Goal: Task Accomplishment & Management: Use online tool/utility

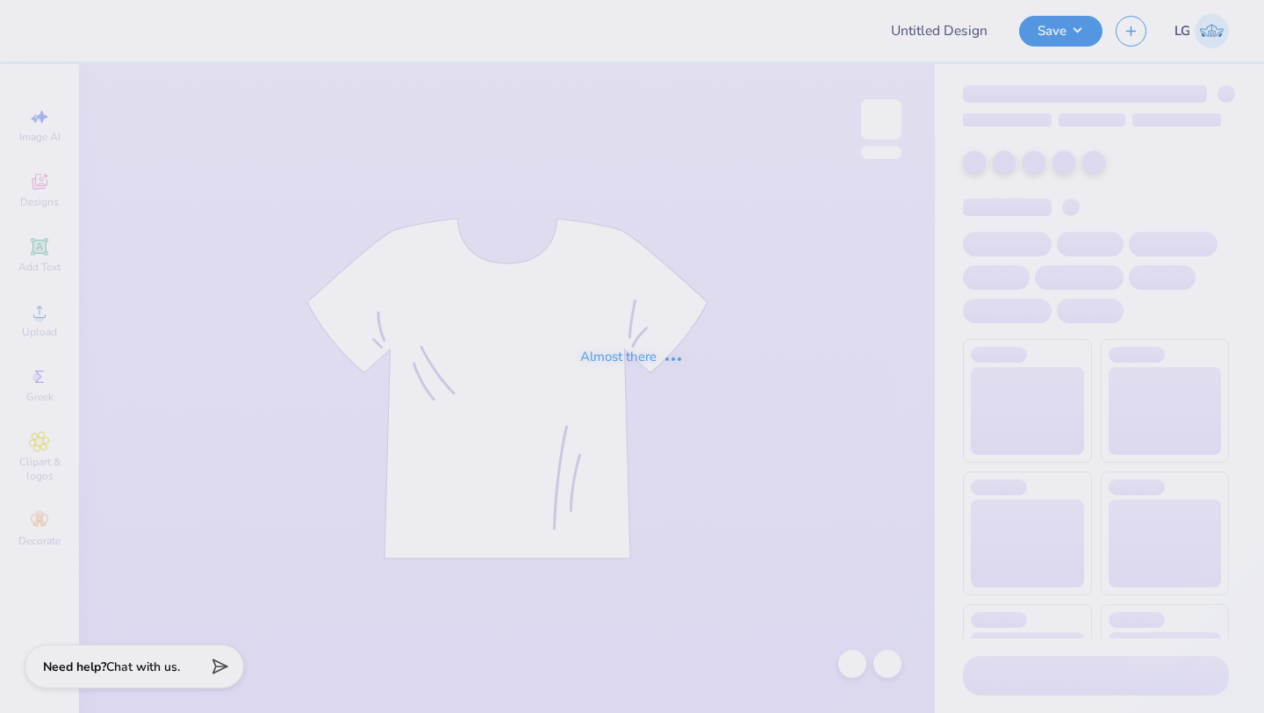
type input "FREE"
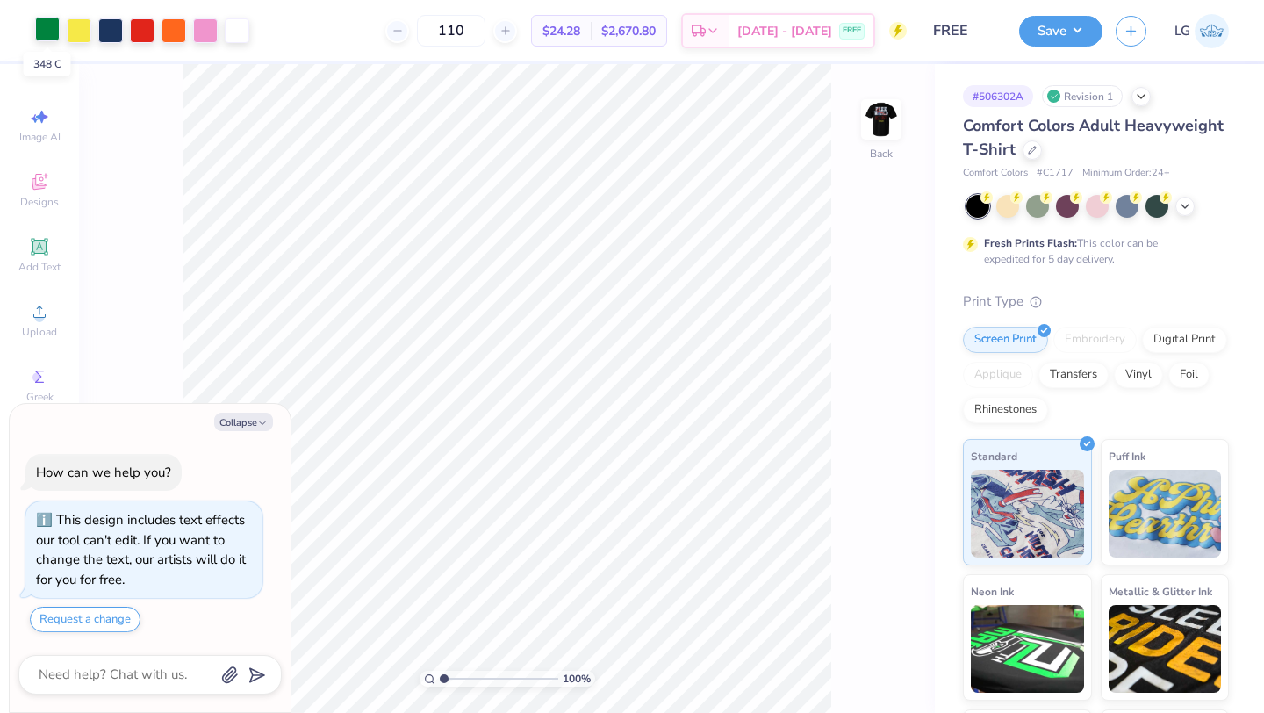
click at [52, 31] on div at bounding box center [47, 29] width 25 height 25
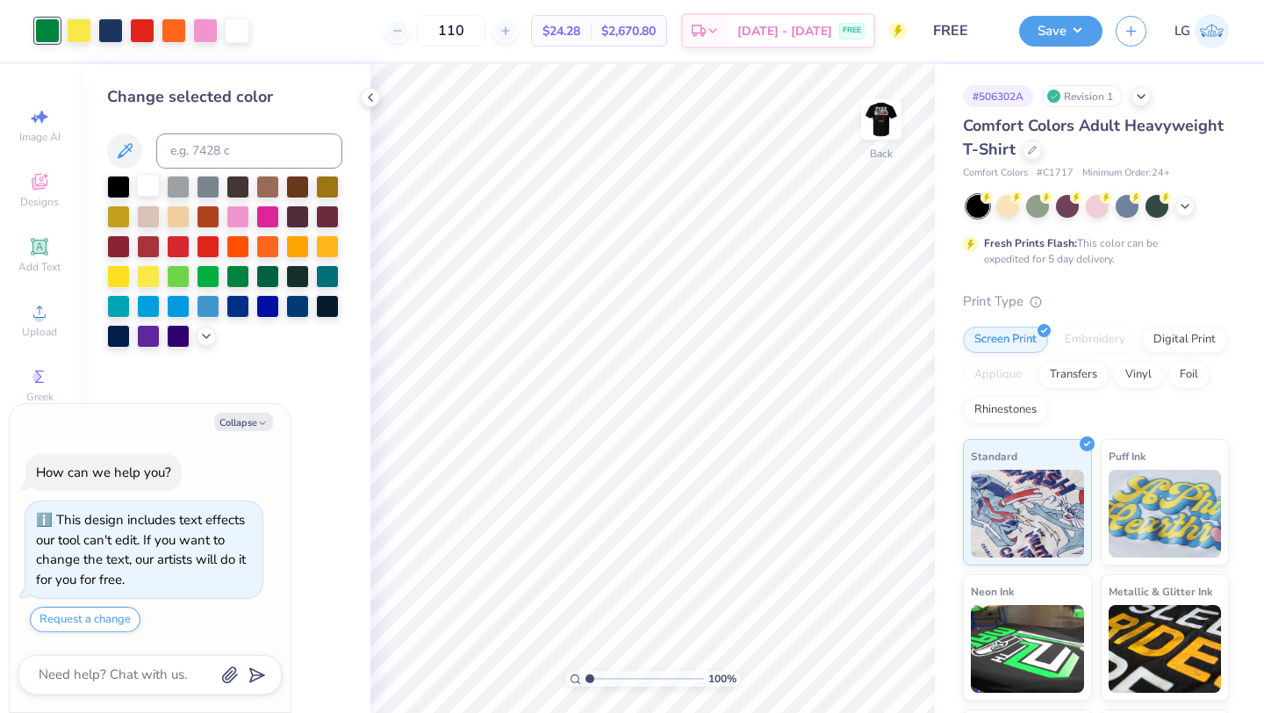
click at [149, 177] on div at bounding box center [148, 185] width 23 height 23
click at [83, 30] on div at bounding box center [79, 29] width 25 height 25
click at [147, 177] on div at bounding box center [148, 185] width 23 height 23
click at [80, 32] on div at bounding box center [79, 29] width 25 height 25
click at [145, 192] on div at bounding box center [148, 185] width 23 height 23
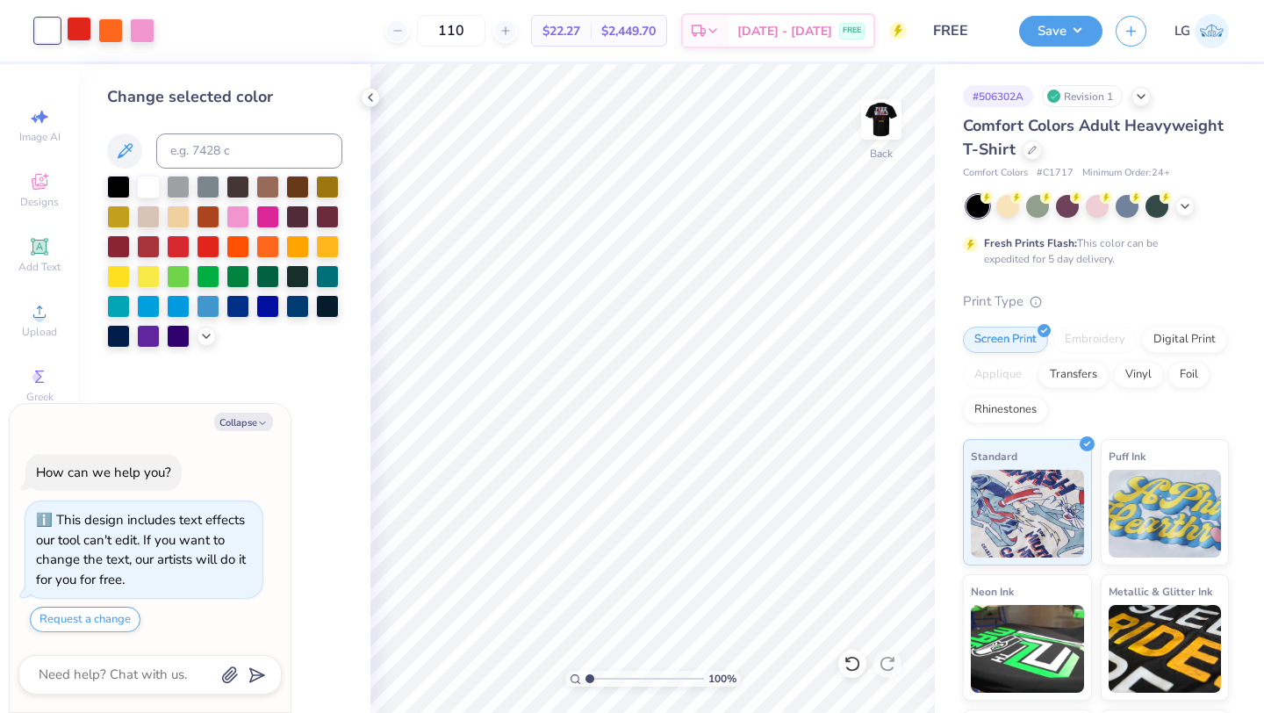
click at [77, 35] on div at bounding box center [79, 29] width 25 height 25
click at [155, 182] on div at bounding box center [148, 185] width 23 height 23
click at [82, 25] on div at bounding box center [79, 29] width 25 height 25
click at [141, 184] on div at bounding box center [148, 185] width 23 height 23
click at [85, 32] on div at bounding box center [79, 29] width 25 height 25
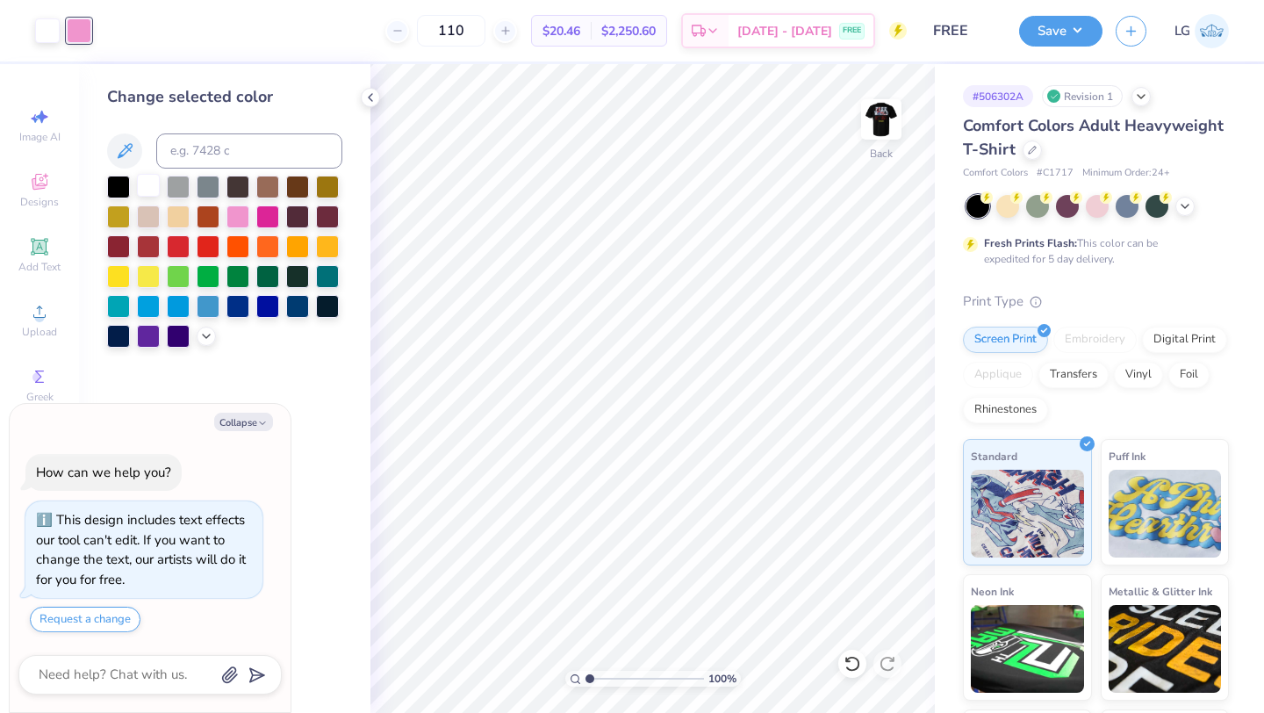
click at [152, 190] on div at bounding box center [148, 185] width 23 height 23
click at [1044, 29] on button "Save" at bounding box center [1060, 28] width 83 height 31
type textarea "x"
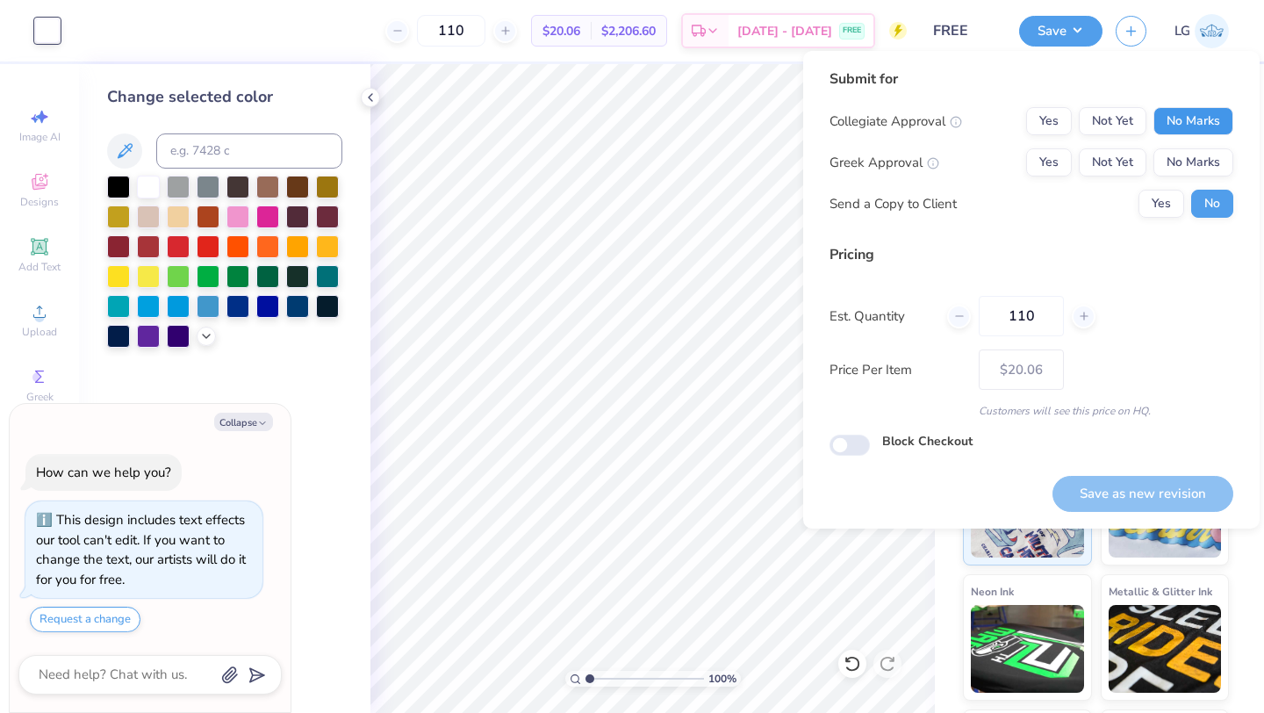
click at [1227, 121] on button "No Marks" at bounding box center [1194, 121] width 80 height 28
click at [1202, 166] on button "No Marks" at bounding box center [1194, 162] width 80 height 28
click at [1147, 492] on button "Save as new revision" at bounding box center [1143, 494] width 181 height 36
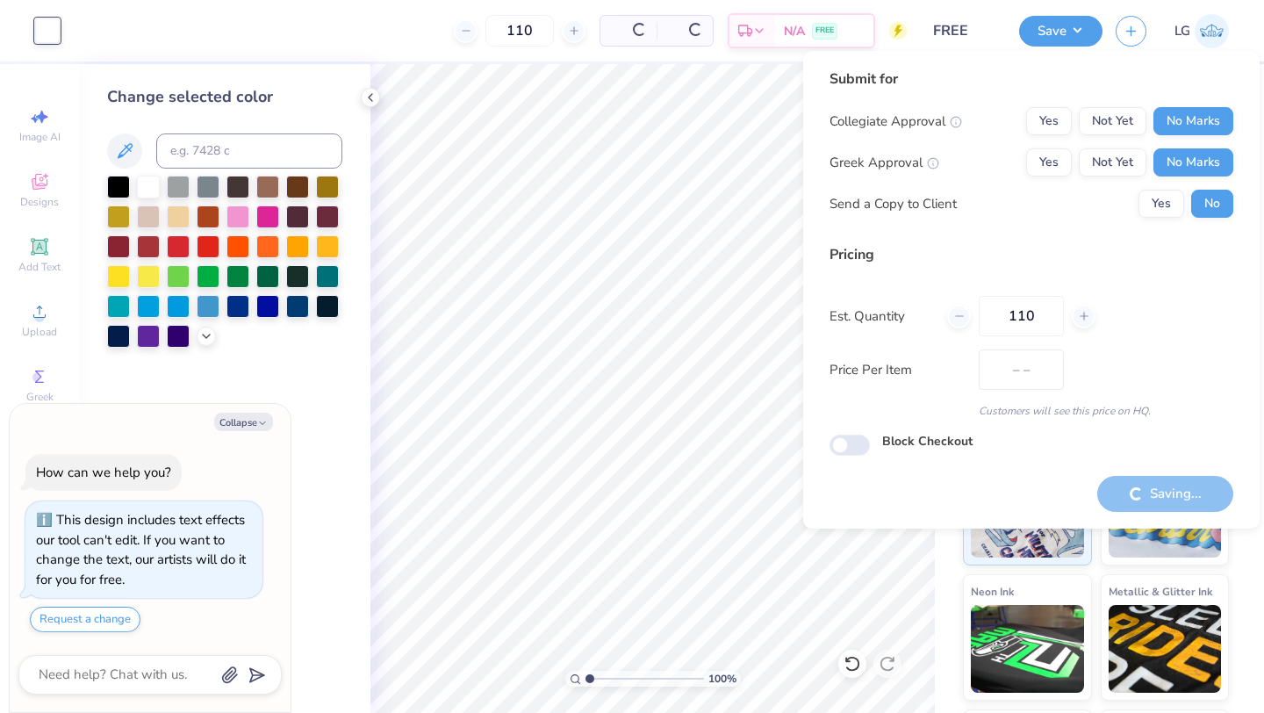
type input "$20.06"
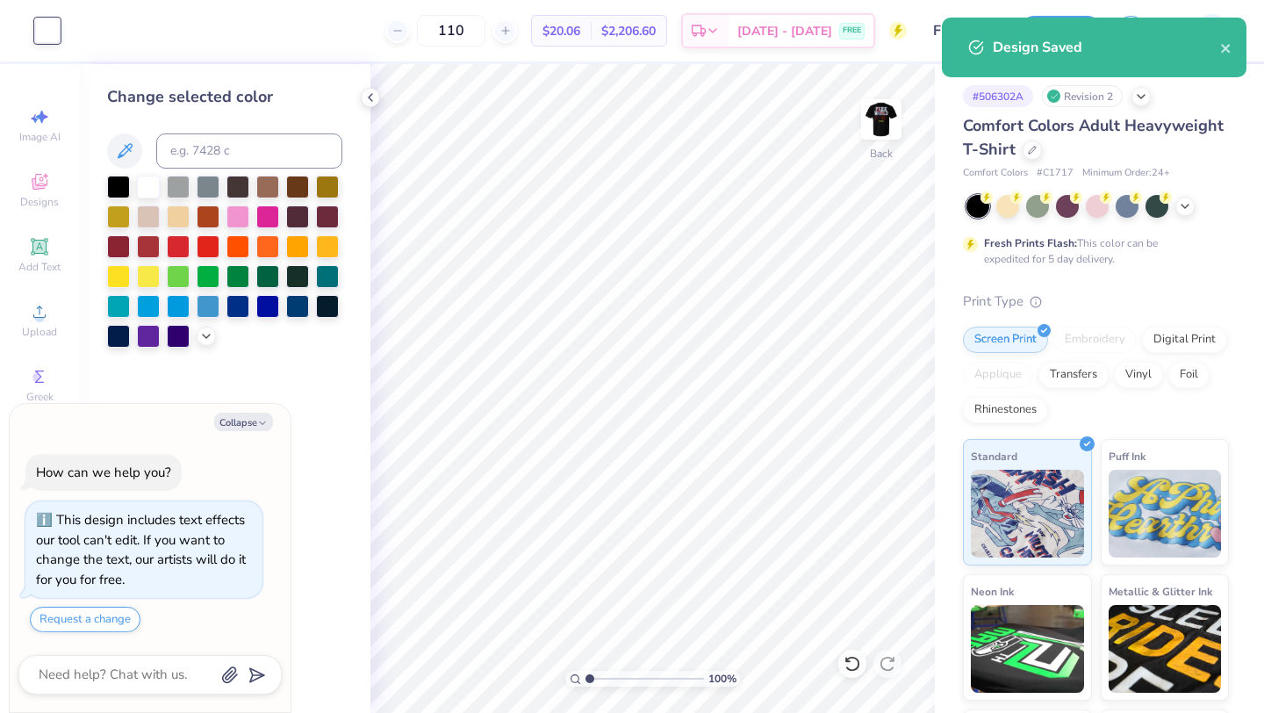
type textarea "x"
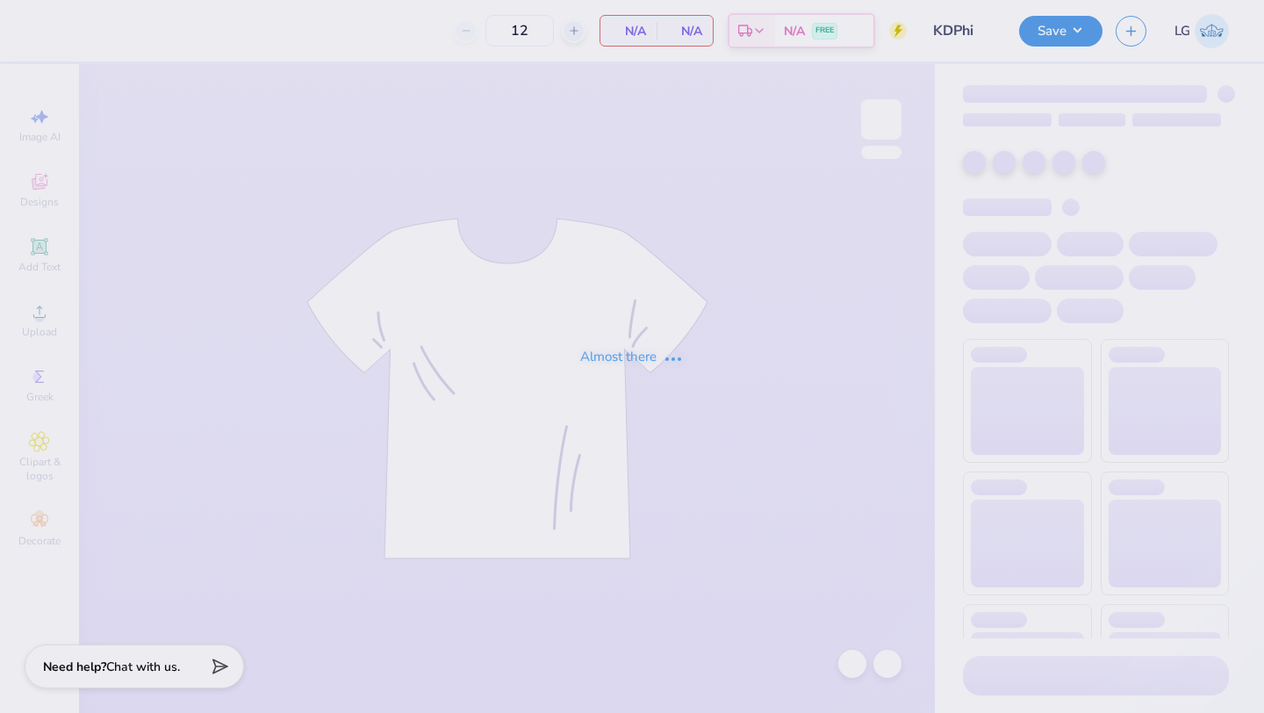
type input "KDPhi"
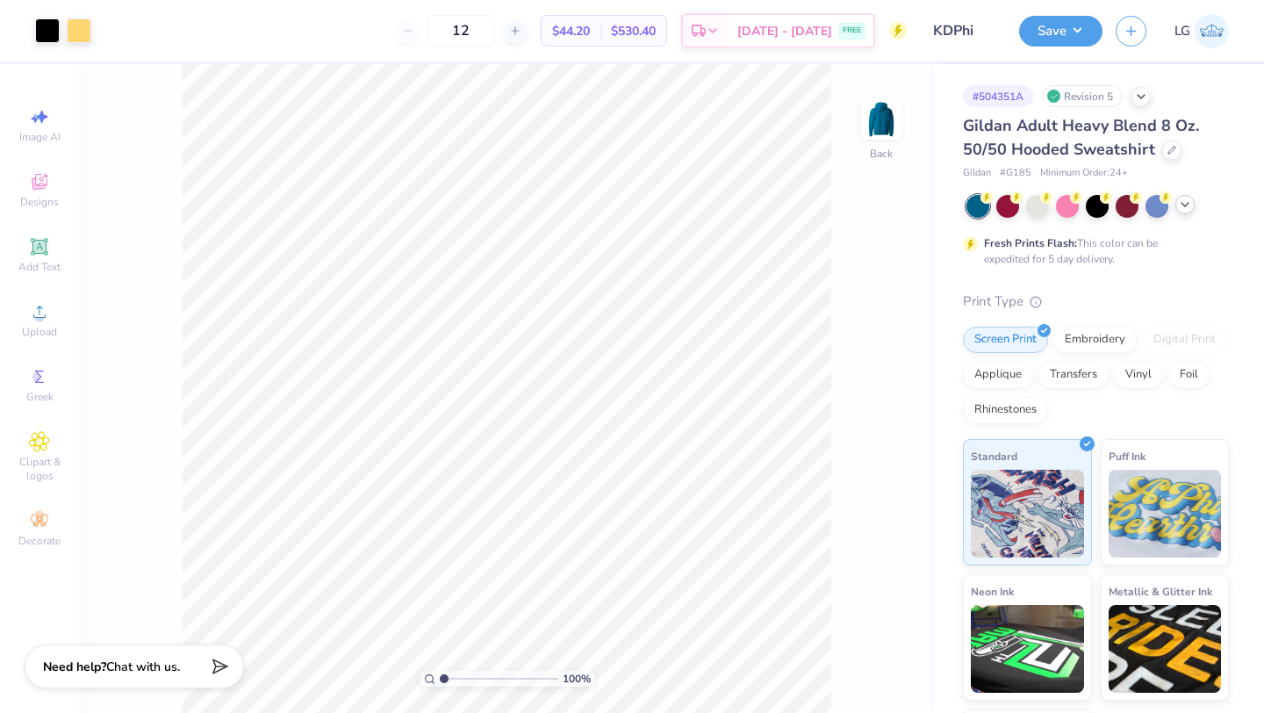
click at [1183, 202] on icon at bounding box center [1185, 205] width 14 height 14
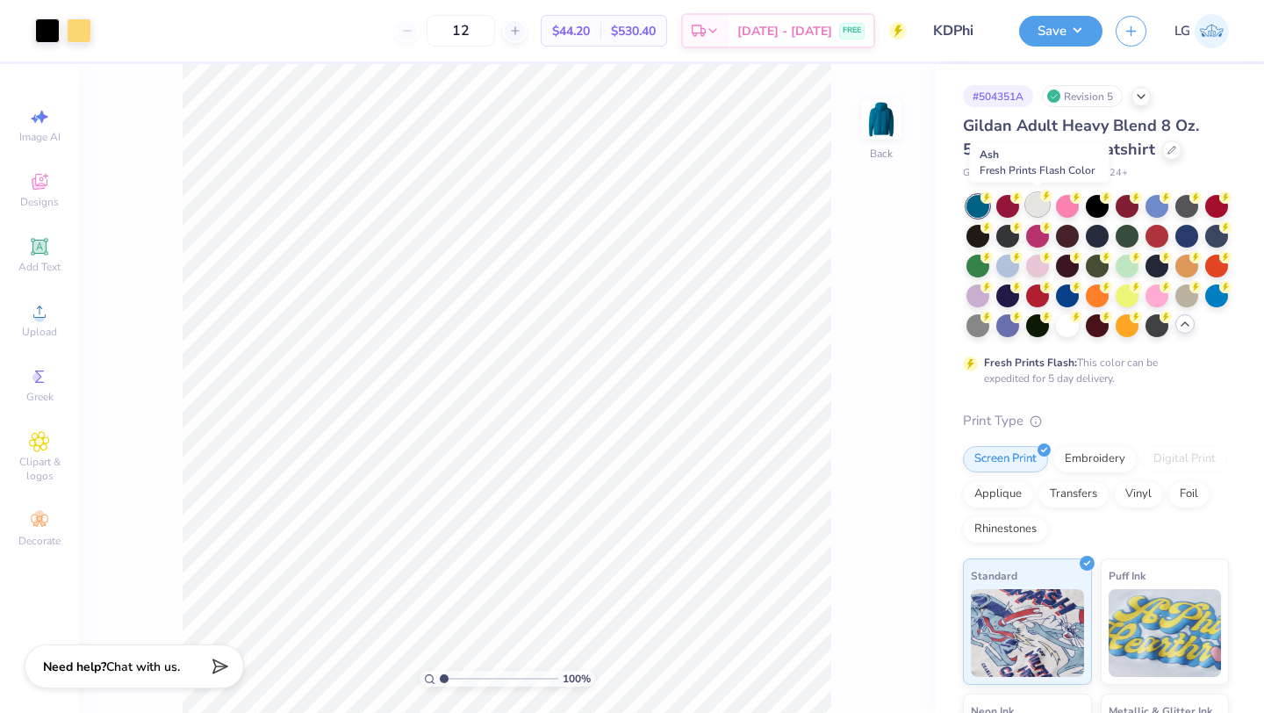
click at [1030, 198] on div at bounding box center [1037, 204] width 23 height 23
click at [1183, 212] on div at bounding box center [1187, 204] width 23 height 23
click at [1068, 205] on div at bounding box center [1067, 204] width 23 height 23
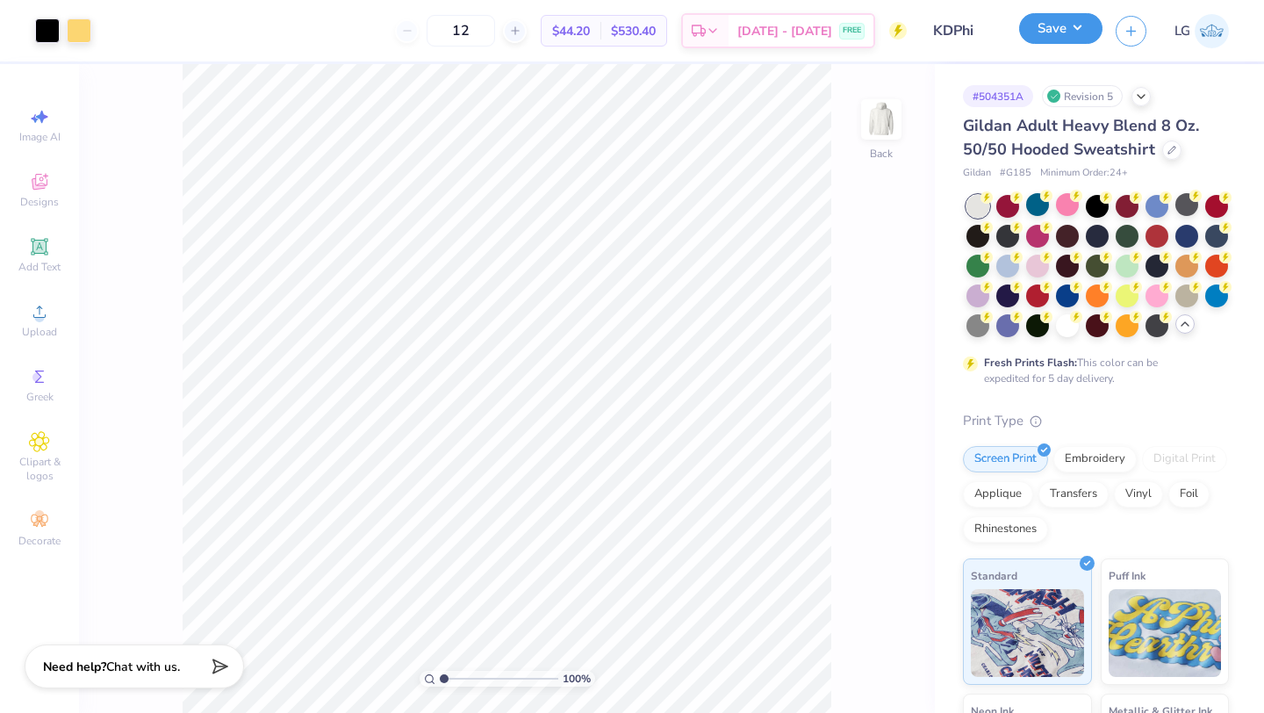
click at [1040, 32] on button "Save" at bounding box center [1060, 28] width 83 height 31
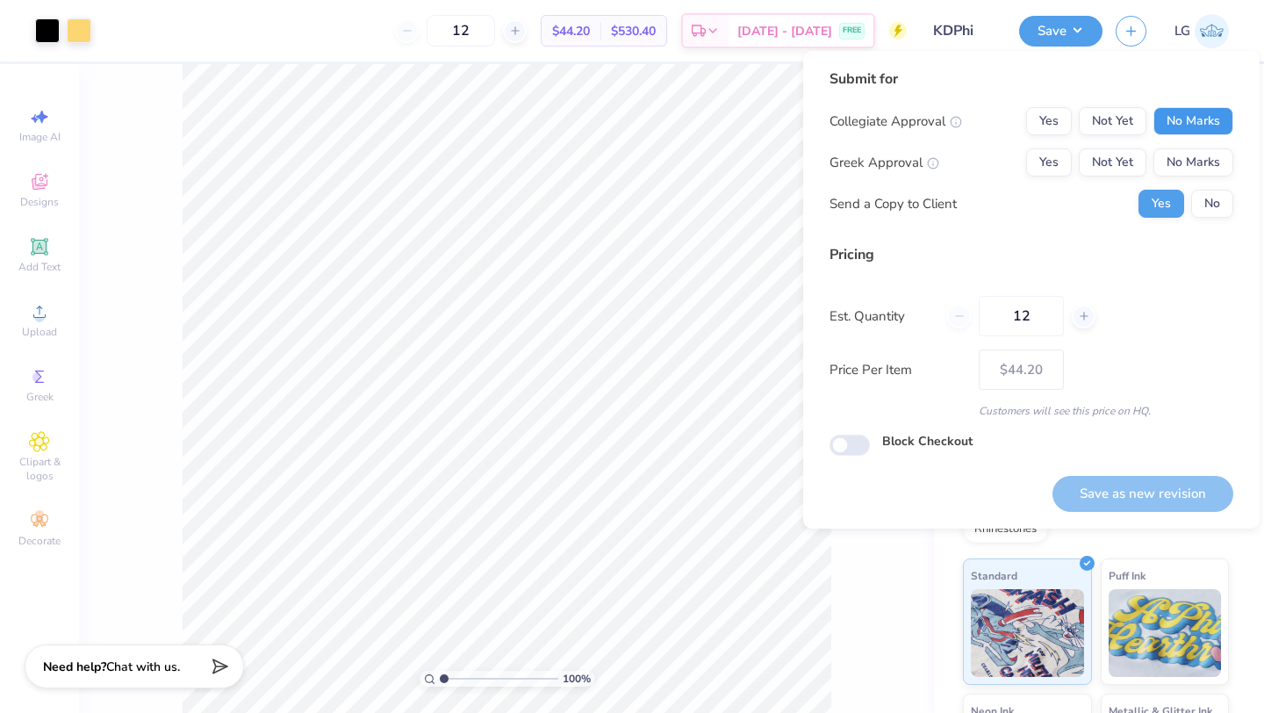
click at [1184, 130] on button "No Marks" at bounding box center [1194, 121] width 80 height 28
click at [1187, 153] on button "No Marks" at bounding box center [1194, 162] width 80 height 28
click at [1197, 181] on div "Collegiate Approval Yes Not Yet No Marks Greek Approval Yes Not Yet No Marks Se…" at bounding box center [1032, 162] width 404 height 111
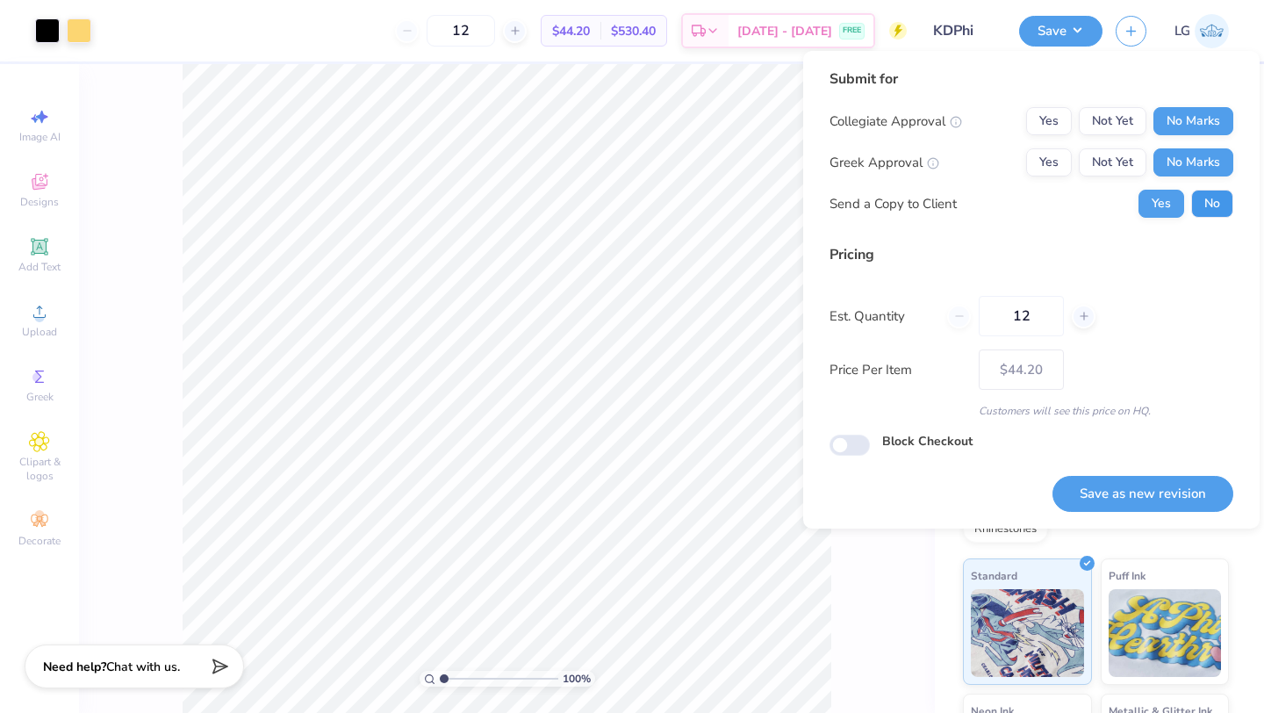
click at [1202, 195] on button "No" at bounding box center [1212, 204] width 42 height 28
click at [1142, 493] on button "Save as new revision" at bounding box center [1143, 494] width 181 height 36
type input "$44.20"
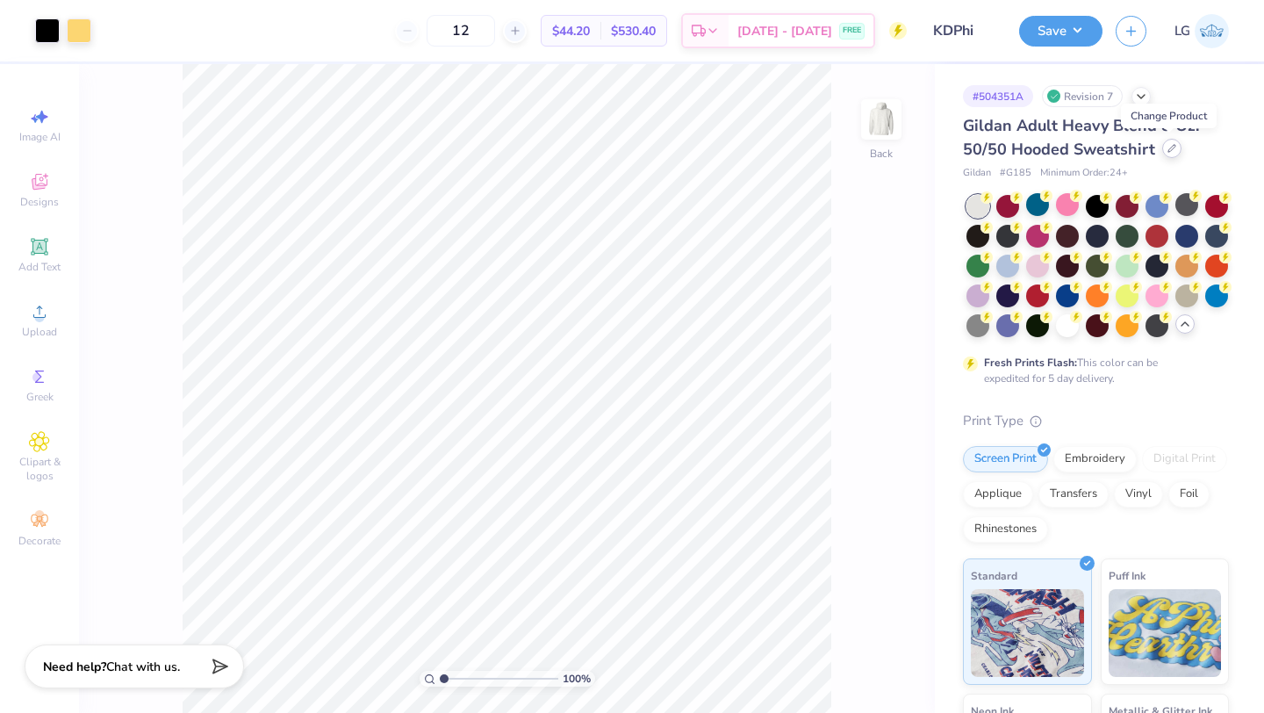
click at [1165, 154] on div at bounding box center [1171, 148] width 19 height 19
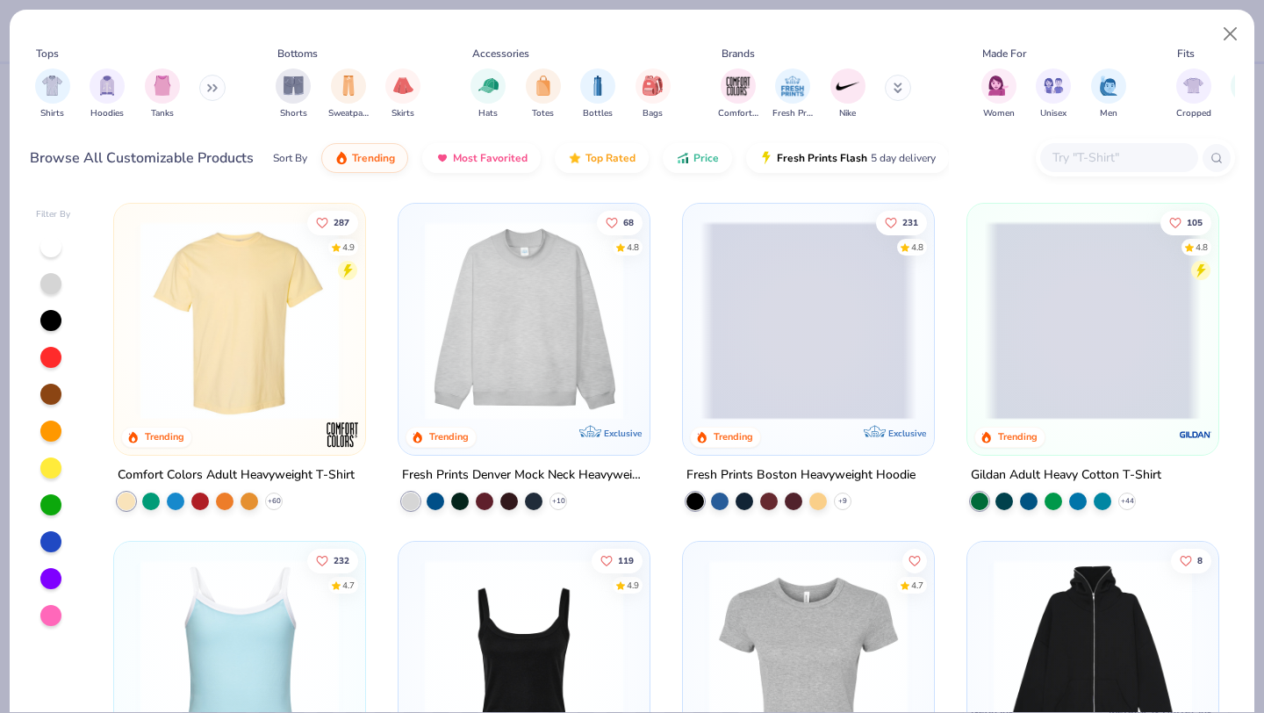
click at [1071, 163] on input "text" at bounding box center [1118, 157] width 135 height 20
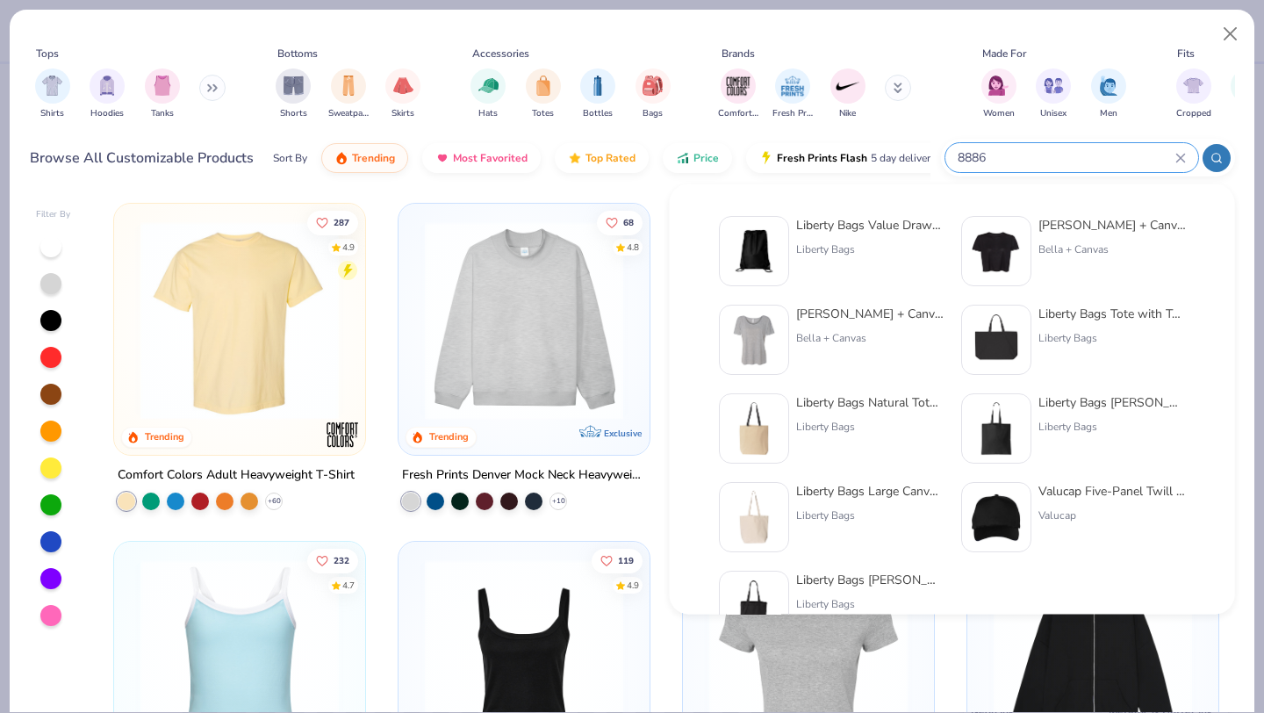
type input "8886"
click at [781, 245] on div at bounding box center [754, 251] width 70 height 70
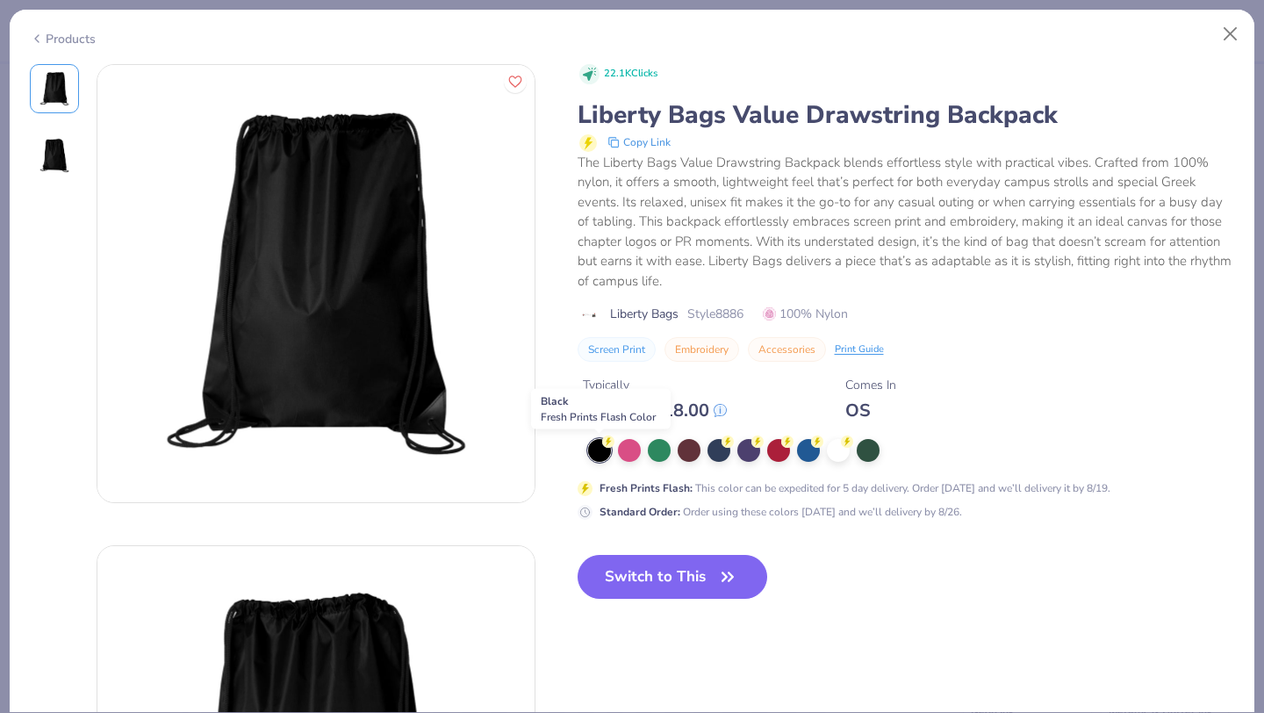
click at [600, 446] on div at bounding box center [599, 450] width 23 height 23
click at [643, 567] on button "Switch to This" at bounding box center [673, 577] width 191 height 44
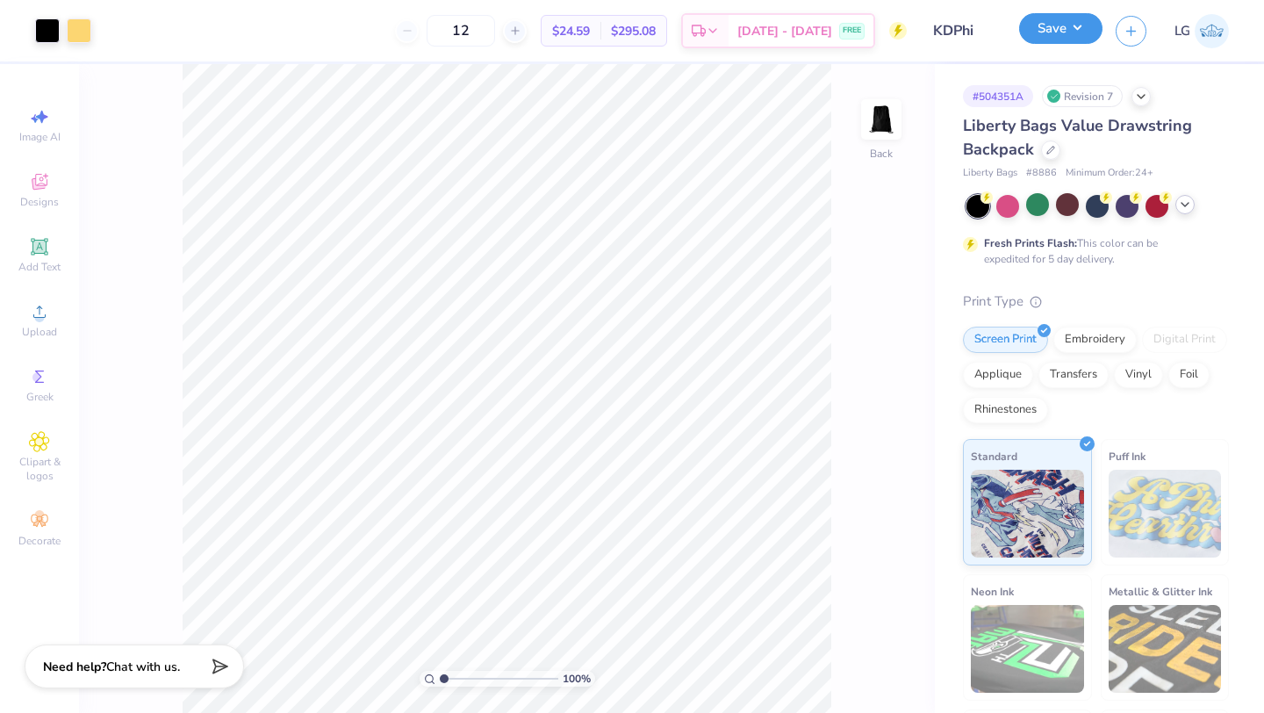
click at [1056, 41] on button "Save" at bounding box center [1060, 28] width 83 height 31
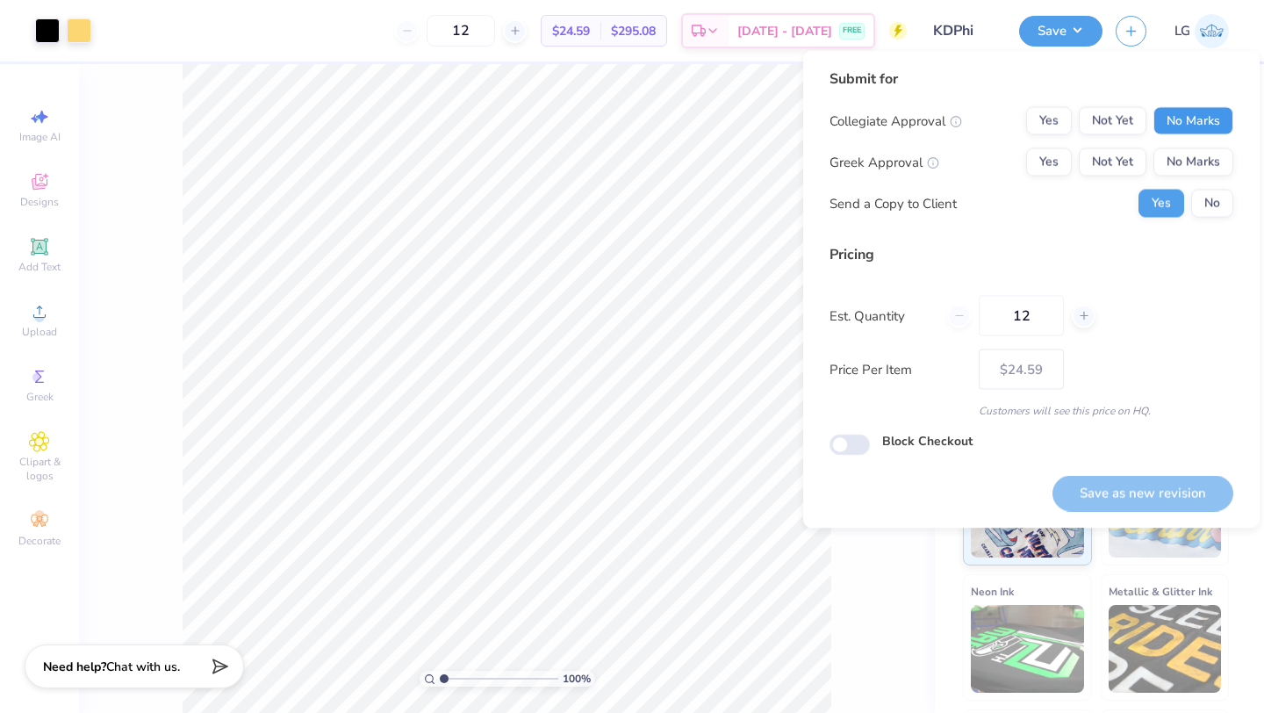
click at [1192, 110] on button "No Marks" at bounding box center [1194, 121] width 80 height 28
click at [1196, 158] on button "No Marks" at bounding box center [1194, 162] width 80 height 28
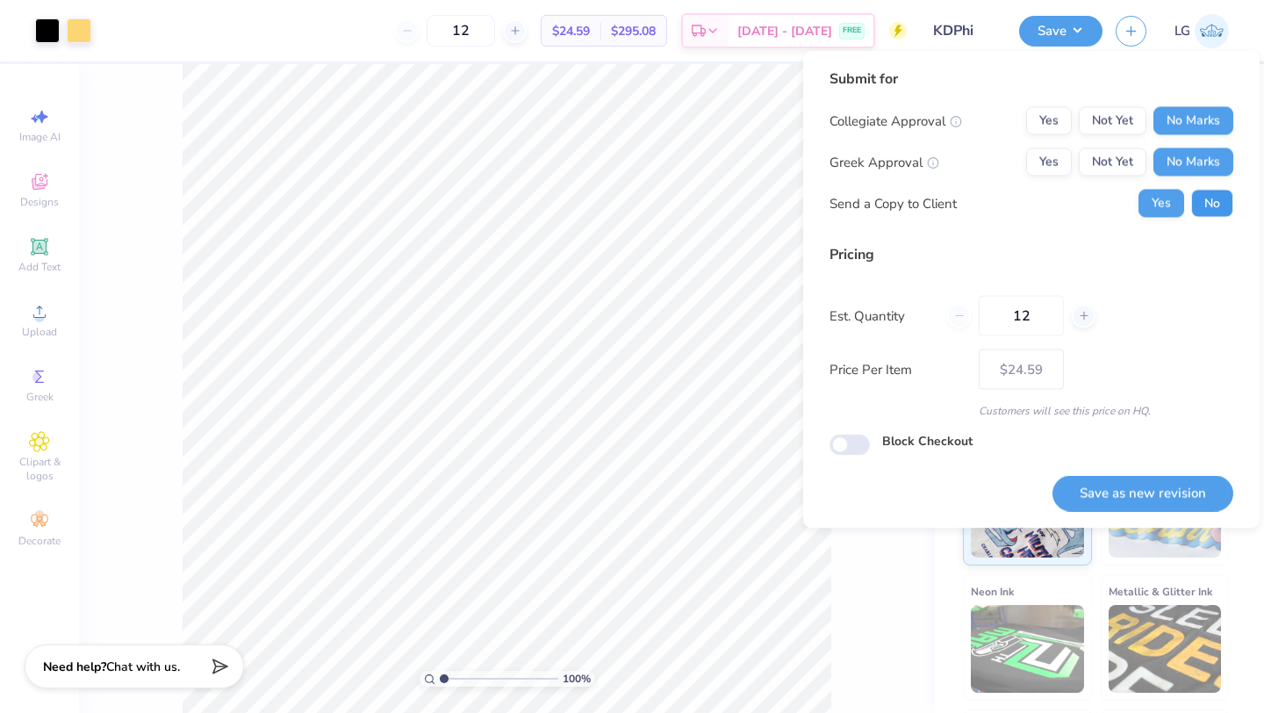
click at [1199, 200] on button "No" at bounding box center [1212, 204] width 42 height 28
type input "3.31"
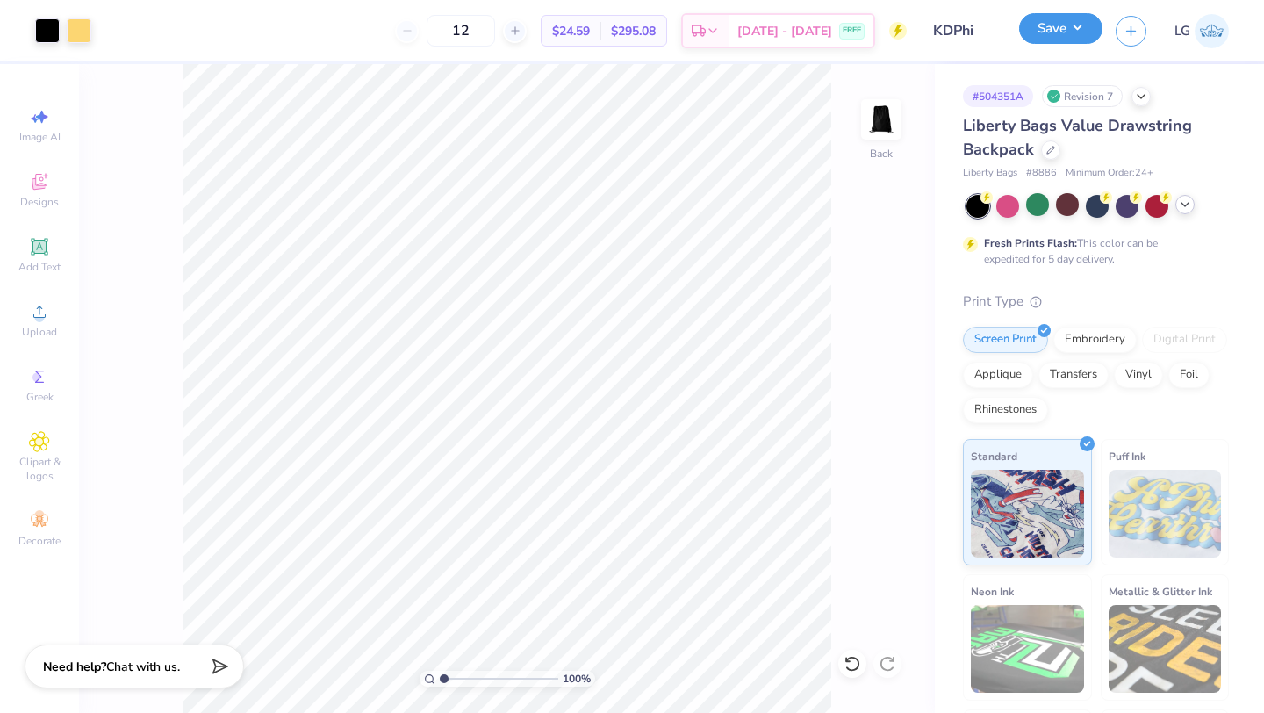
click at [1039, 32] on button "Save" at bounding box center [1060, 28] width 83 height 31
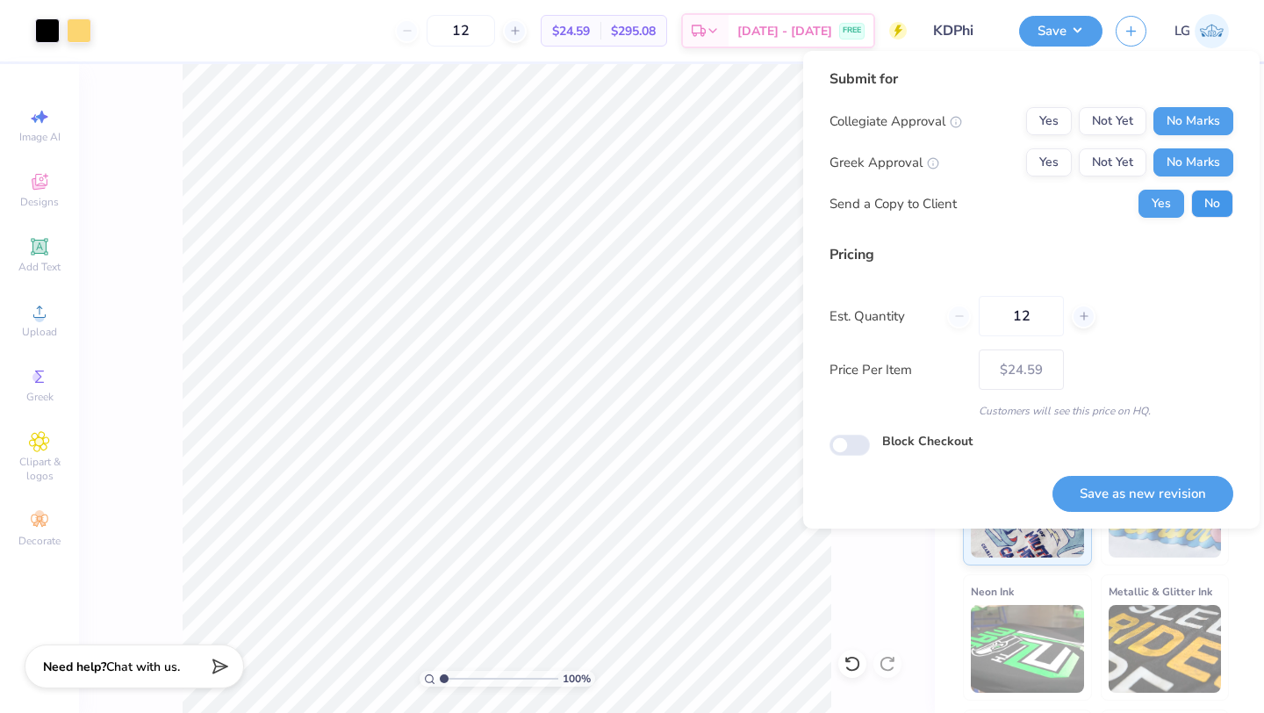
click at [1219, 212] on button "No" at bounding box center [1212, 204] width 42 height 28
click at [1114, 500] on button "Save as new revision" at bounding box center [1143, 494] width 181 height 36
type input "$24.59"
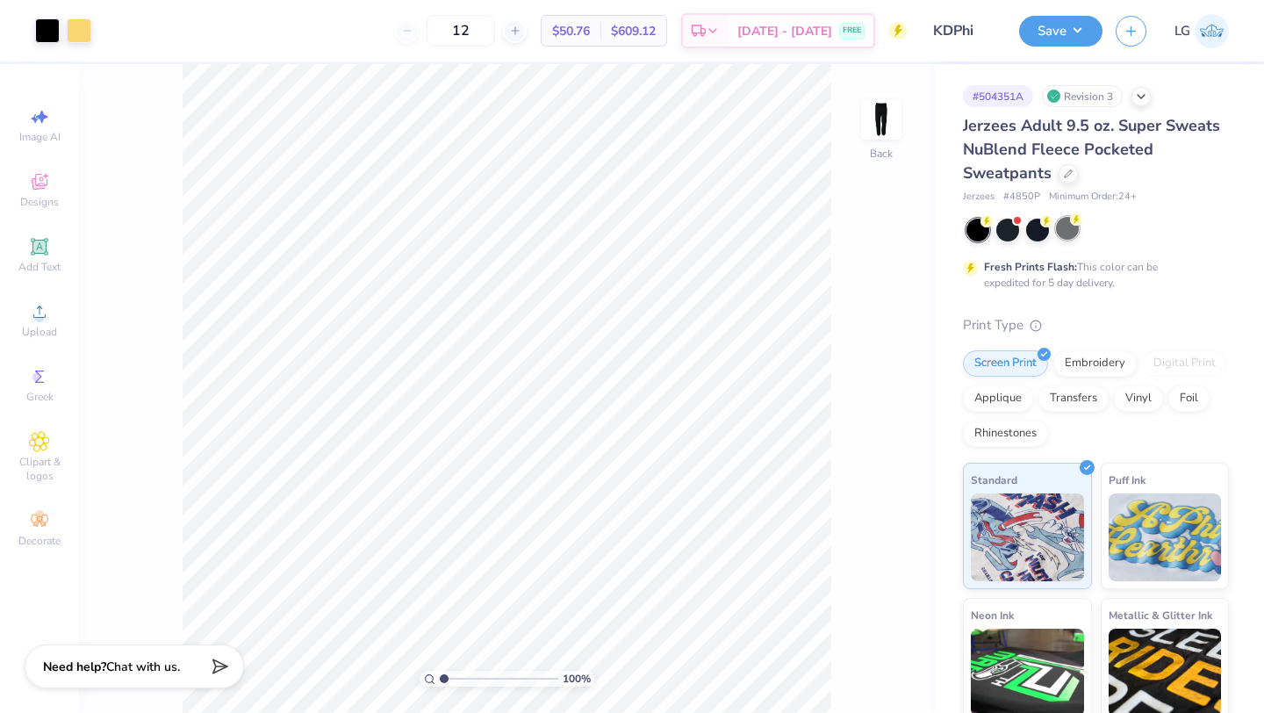
click at [1069, 233] on div at bounding box center [1067, 228] width 23 height 23
click at [1045, 28] on button "Save" at bounding box center [1060, 28] width 83 height 31
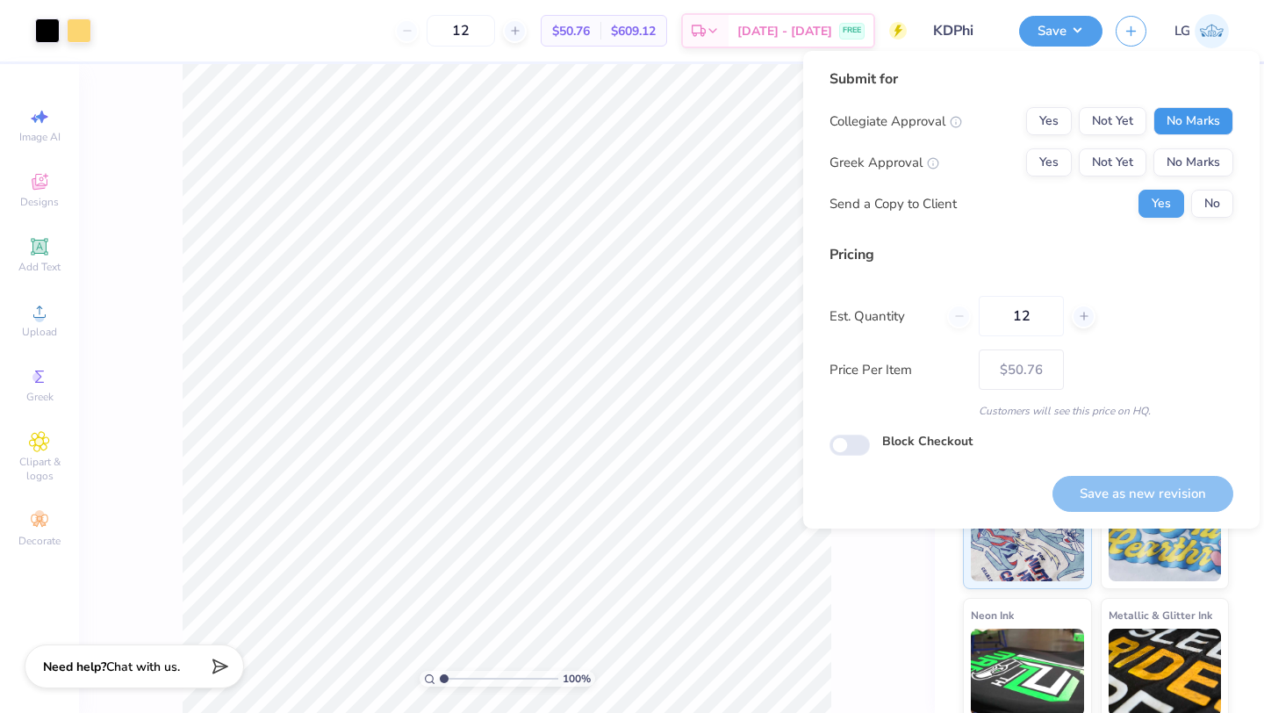
click at [1177, 119] on button "No Marks" at bounding box center [1194, 121] width 80 height 28
click at [1189, 162] on button "No Marks" at bounding box center [1194, 162] width 80 height 28
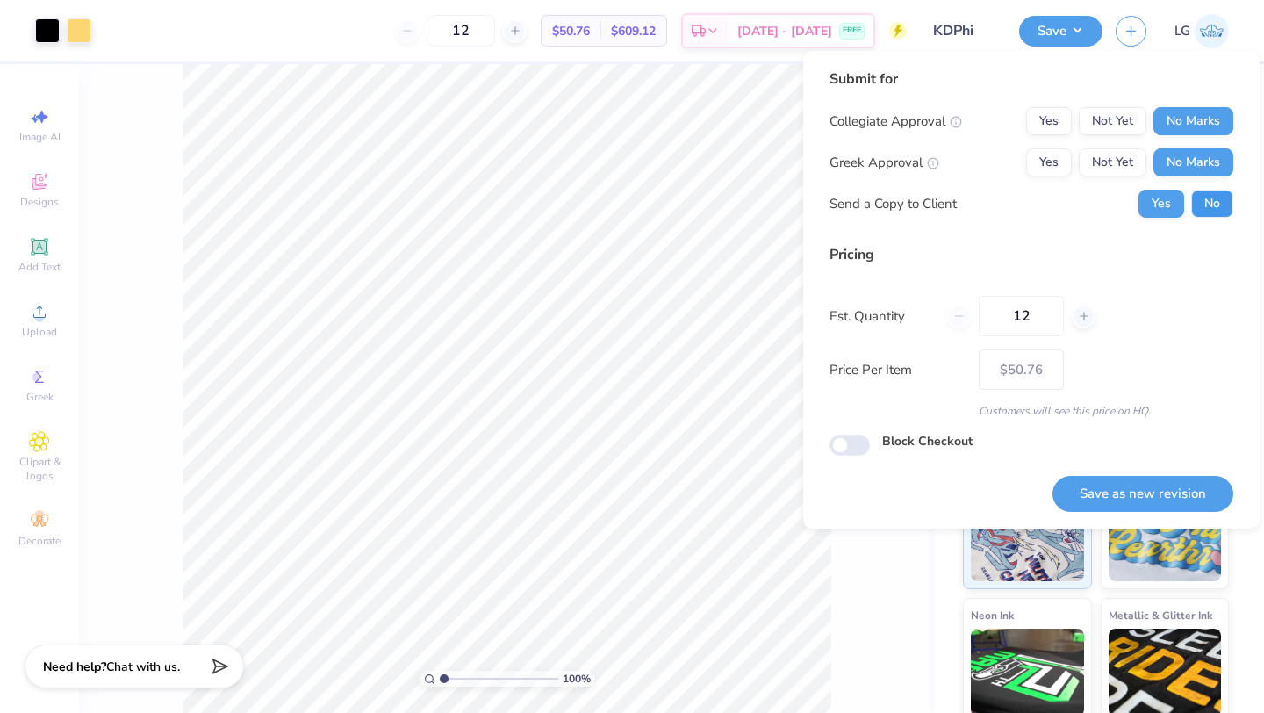
click at [1202, 205] on button "No" at bounding box center [1212, 204] width 42 height 28
click at [1110, 476] on button "Save as new revision" at bounding box center [1143, 494] width 181 height 36
type input "$50.76"
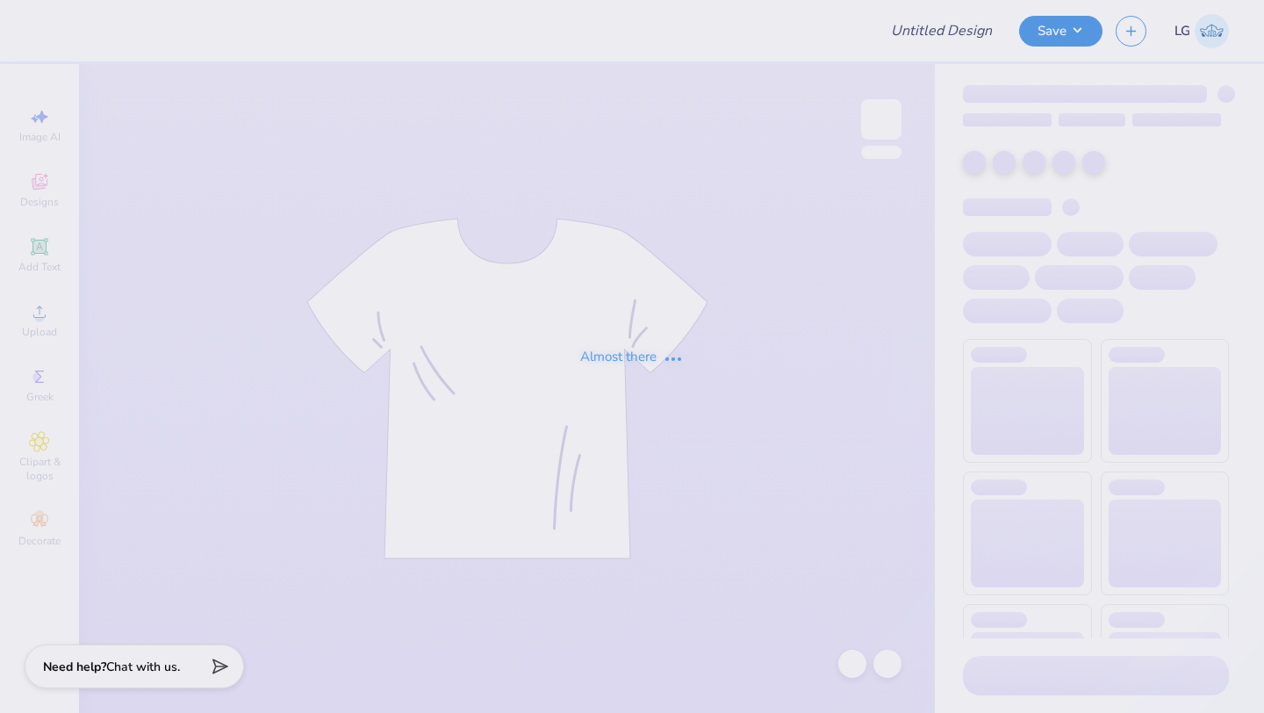
type input "KDPhi"
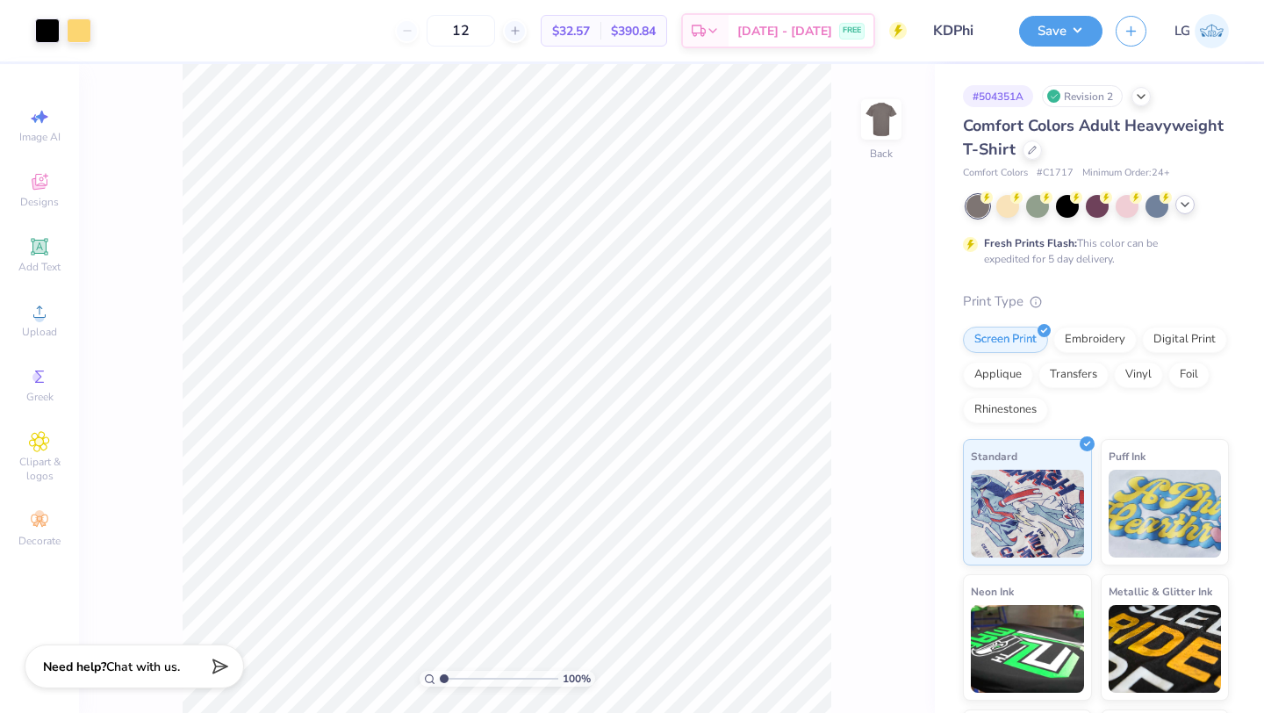
click at [1185, 209] on icon at bounding box center [1185, 205] width 14 height 14
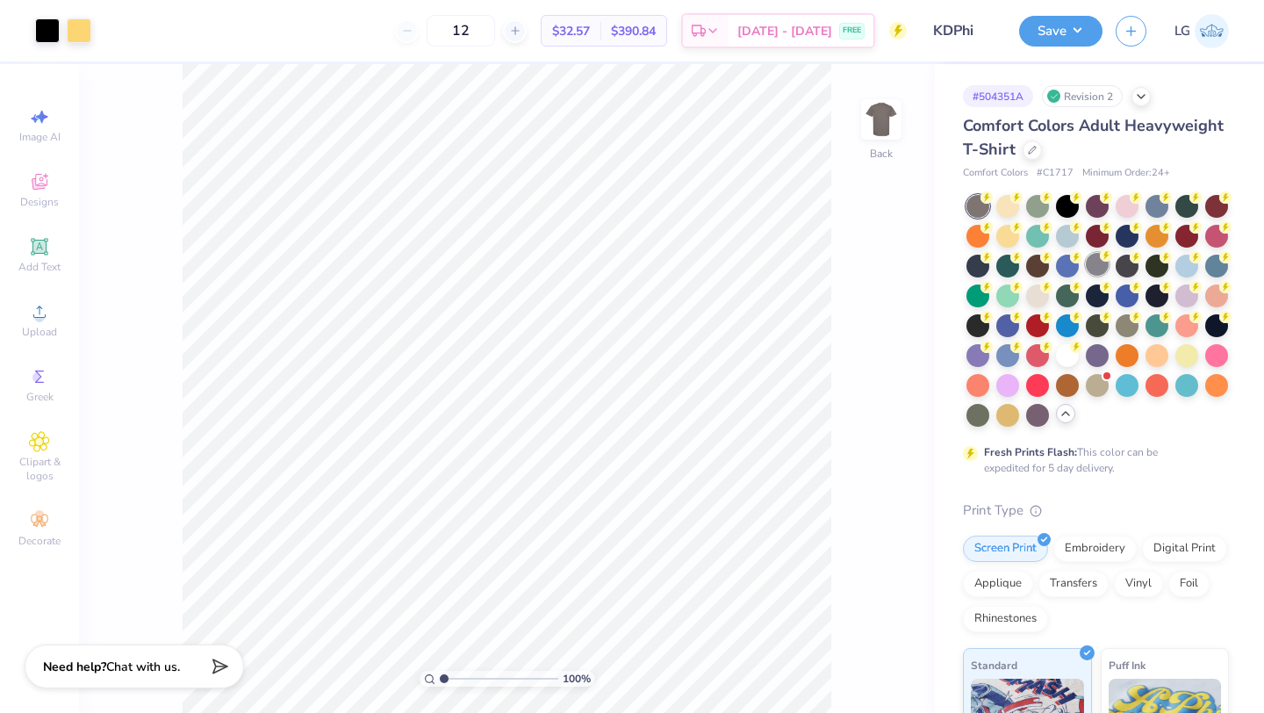
click at [1095, 274] on div at bounding box center [1097, 264] width 23 height 23
click at [1074, 241] on div at bounding box center [1067, 234] width 23 height 23
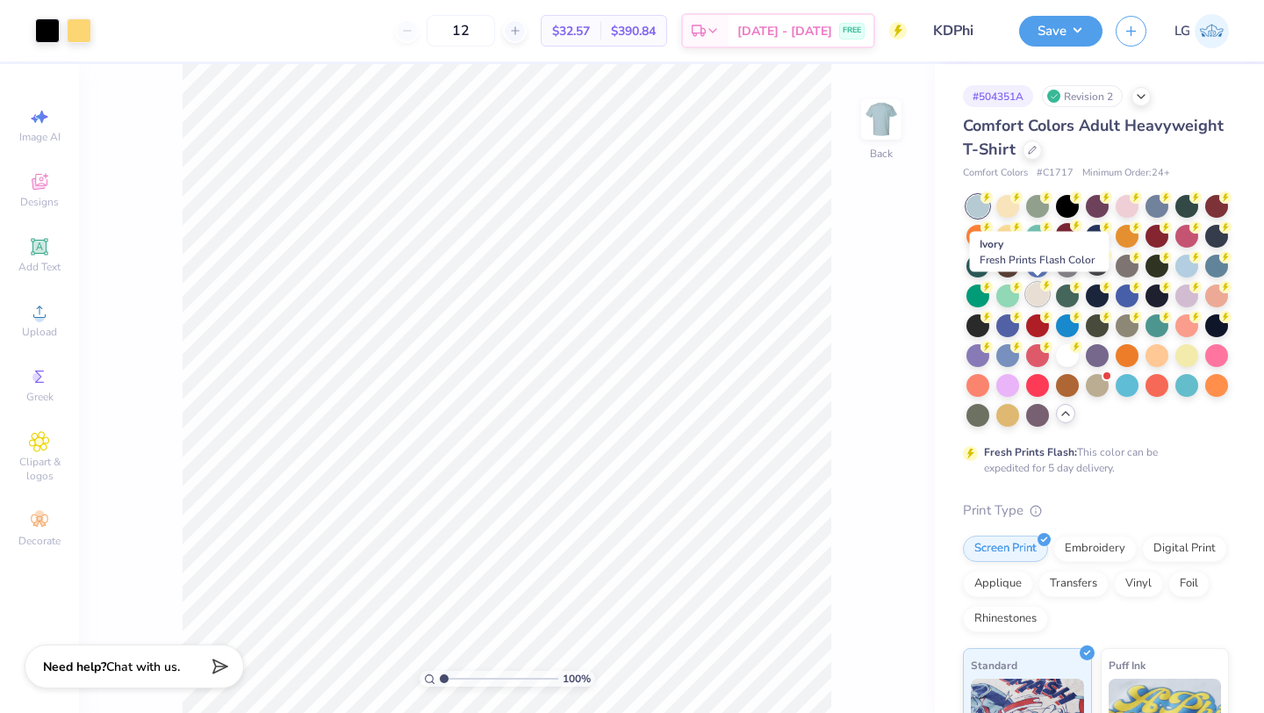
click at [1035, 296] on div at bounding box center [1037, 294] width 23 height 23
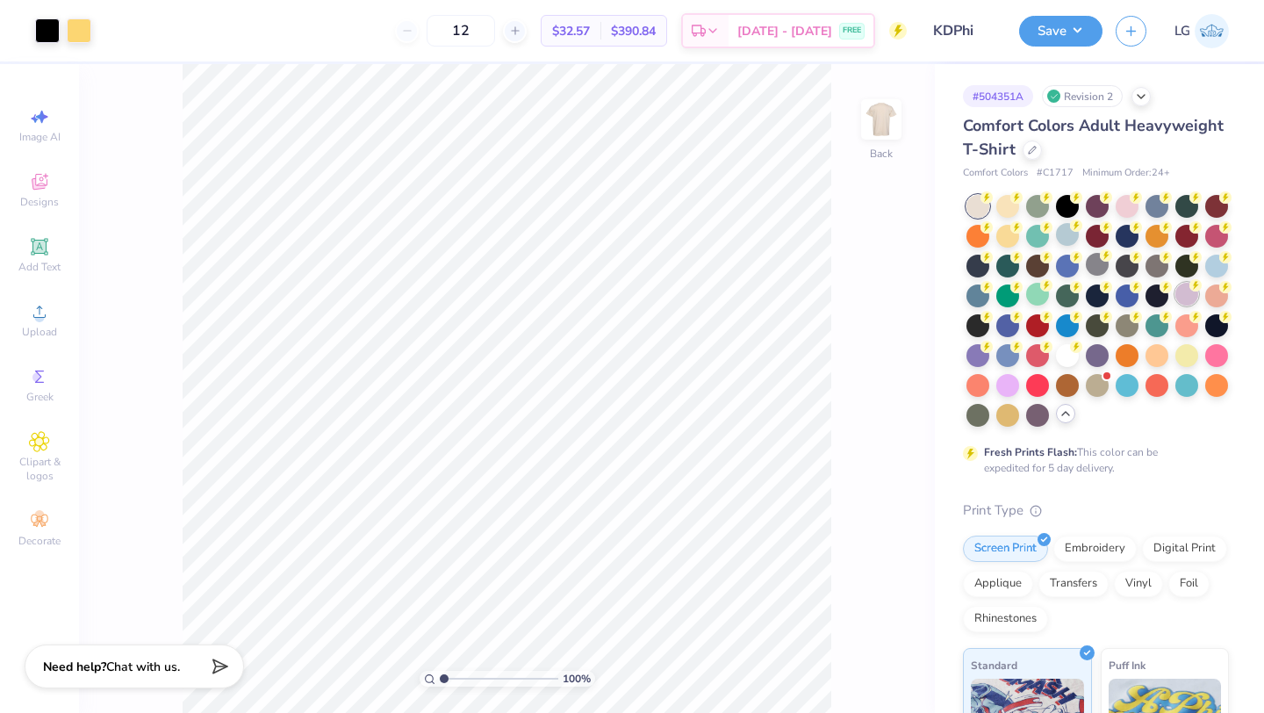
click at [1186, 287] on div at bounding box center [1187, 294] width 23 height 23
click at [1043, 217] on div at bounding box center [1098, 311] width 262 height 232
click at [1064, 218] on div at bounding box center [1098, 311] width 262 height 232
click at [1165, 204] on div at bounding box center [1157, 204] width 23 height 23
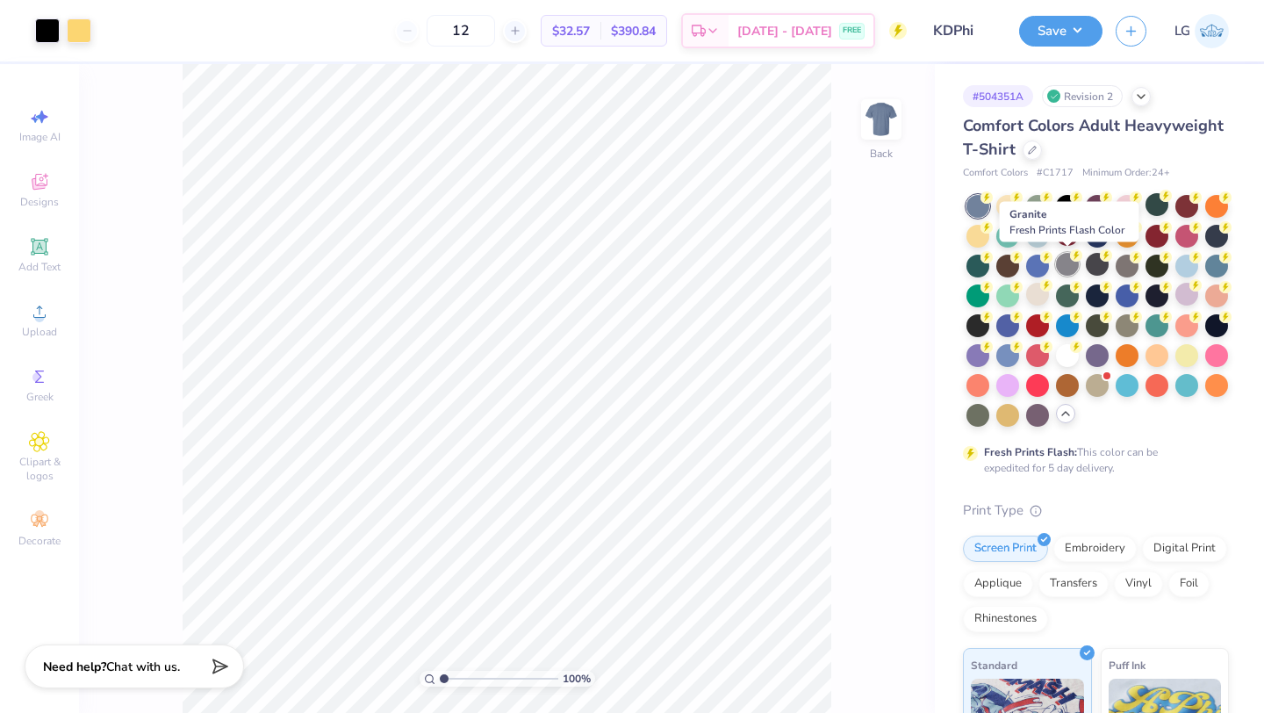
click at [1071, 270] on div at bounding box center [1067, 264] width 23 height 23
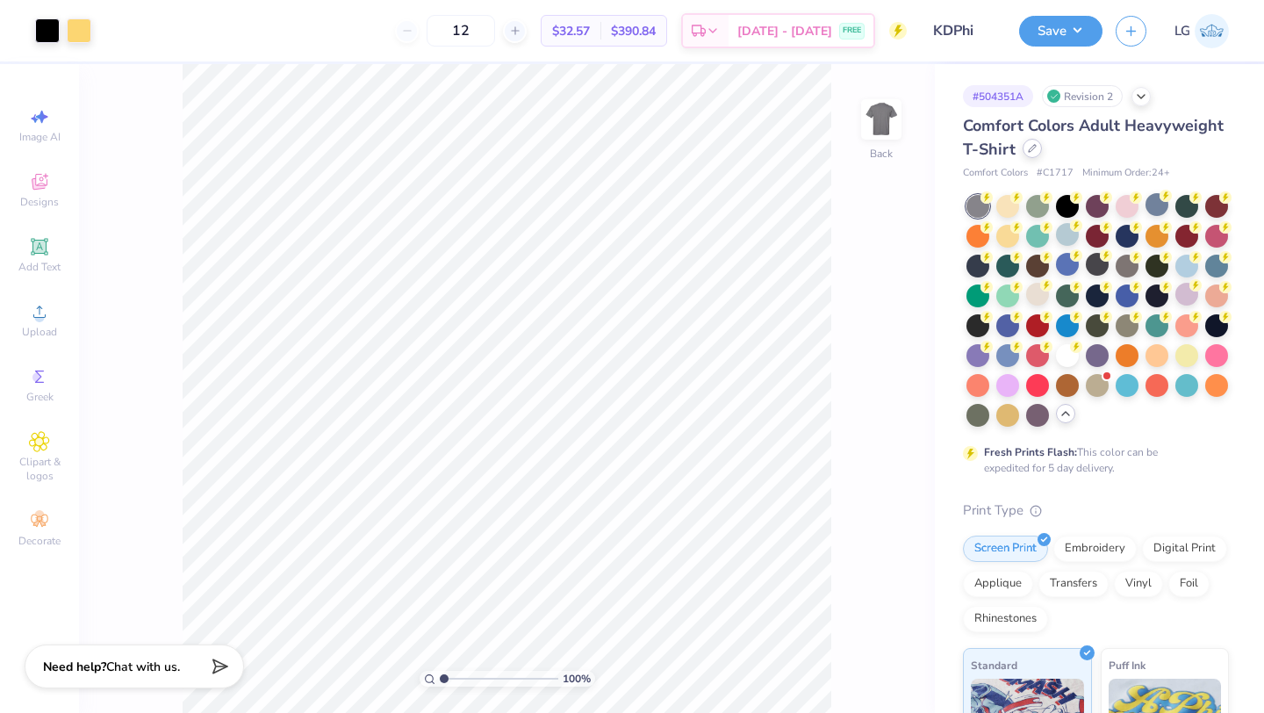
click at [1035, 147] on div at bounding box center [1032, 148] width 19 height 19
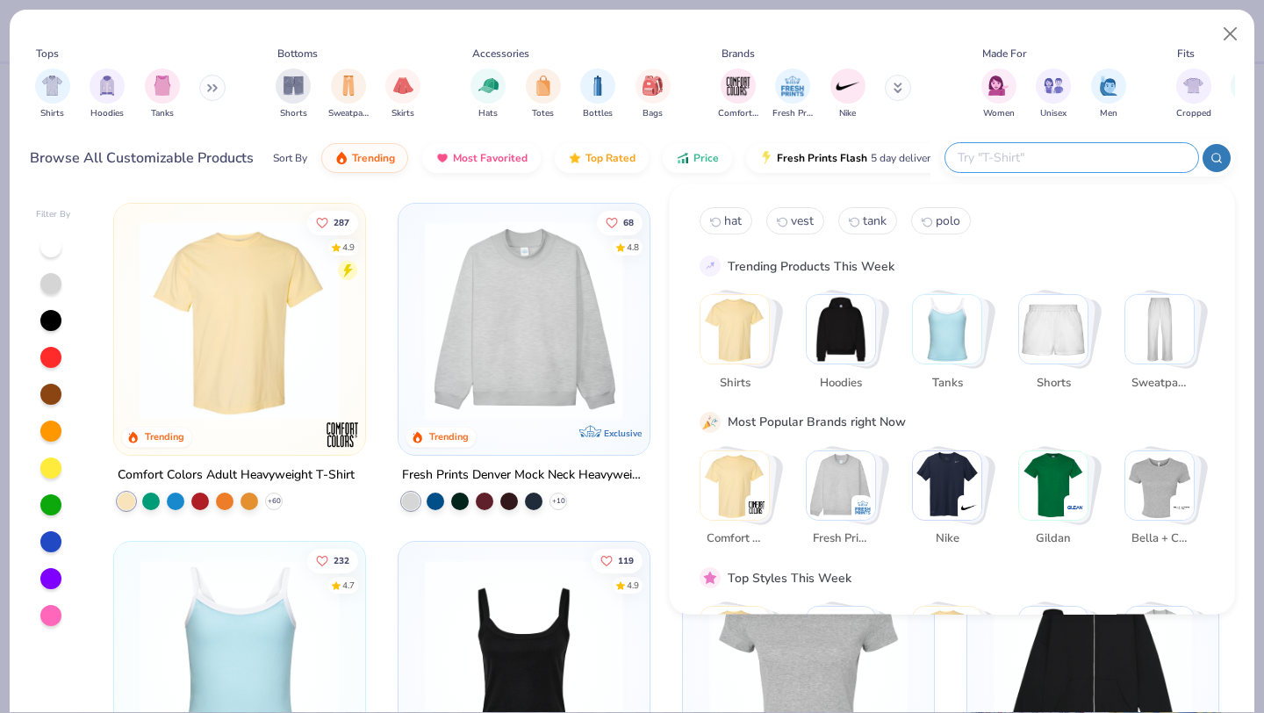
click at [1074, 159] on input "text" at bounding box center [1071, 157] width 230 height 20
click at [553, 181] on div "Sort By Trending Most Favorited Top Rated Price Fresh Prints Flash 5 day delive…" at bounding box center [602, 157] width 658 height 49
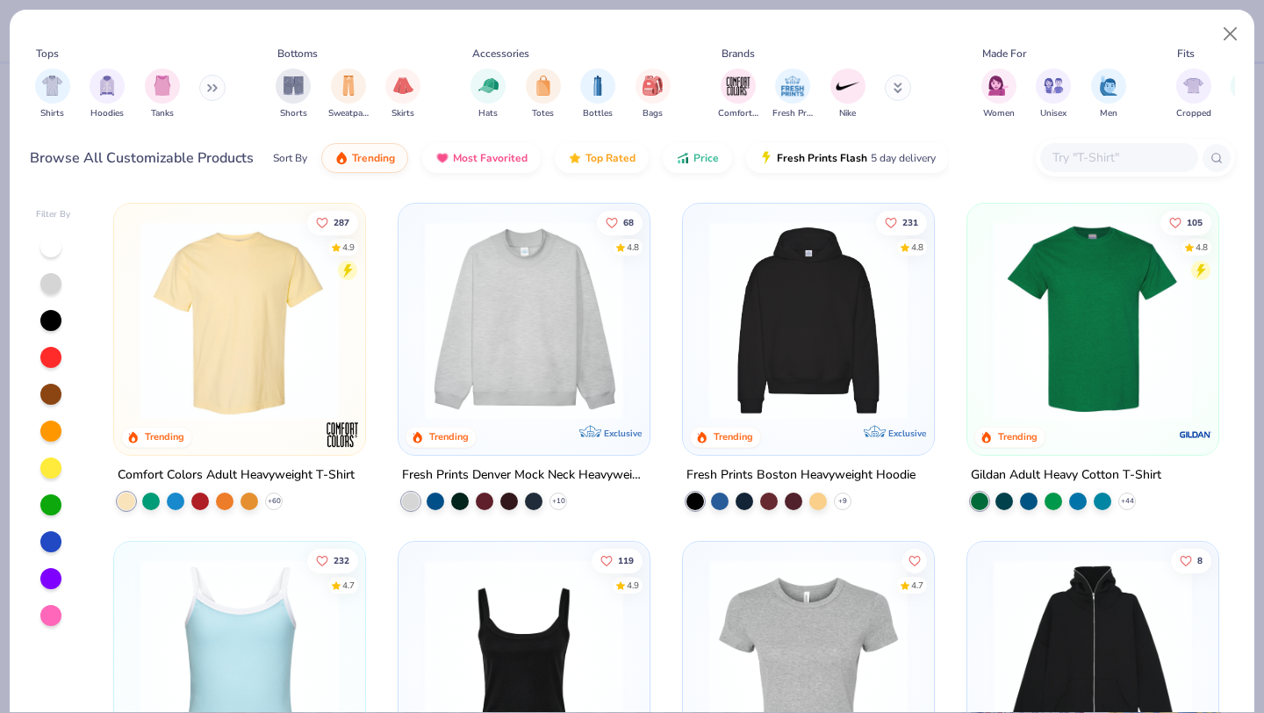
click at [1079, 370] on img at bounding box center [1093, 320] width 216 height 198
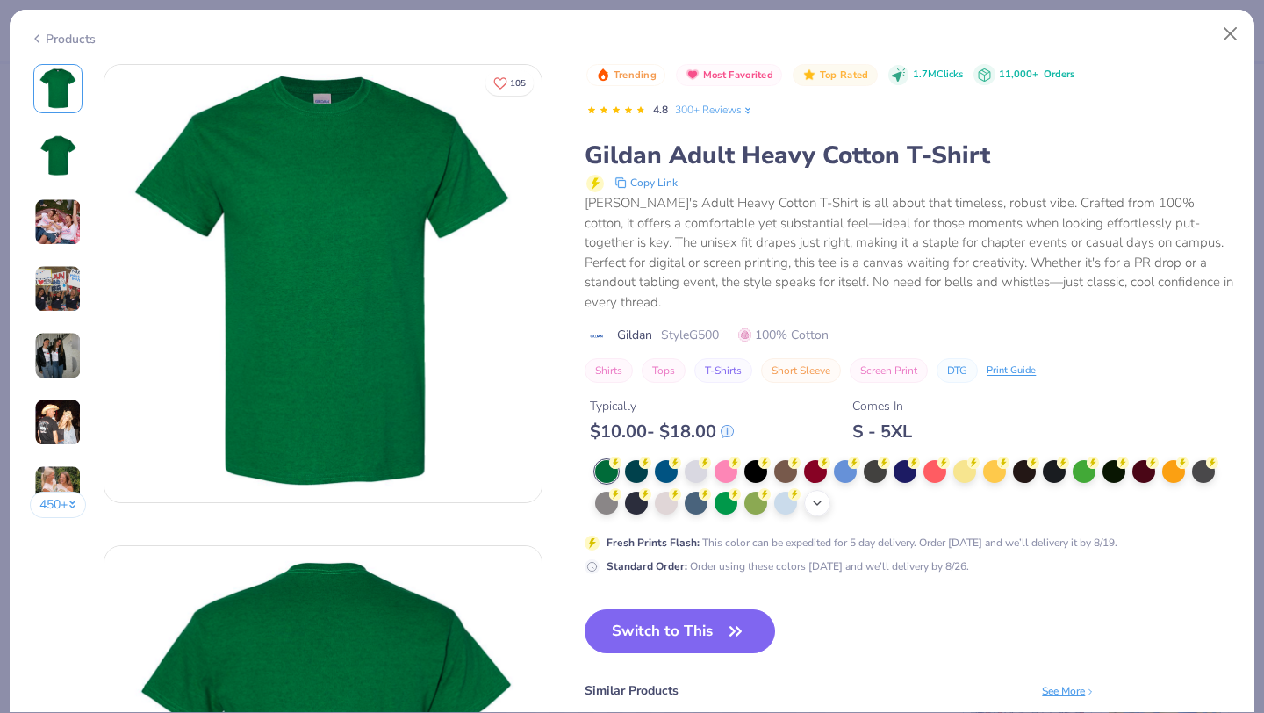
click at [821, 496] on icon at bounding box center [817, 503] width 14 height 14
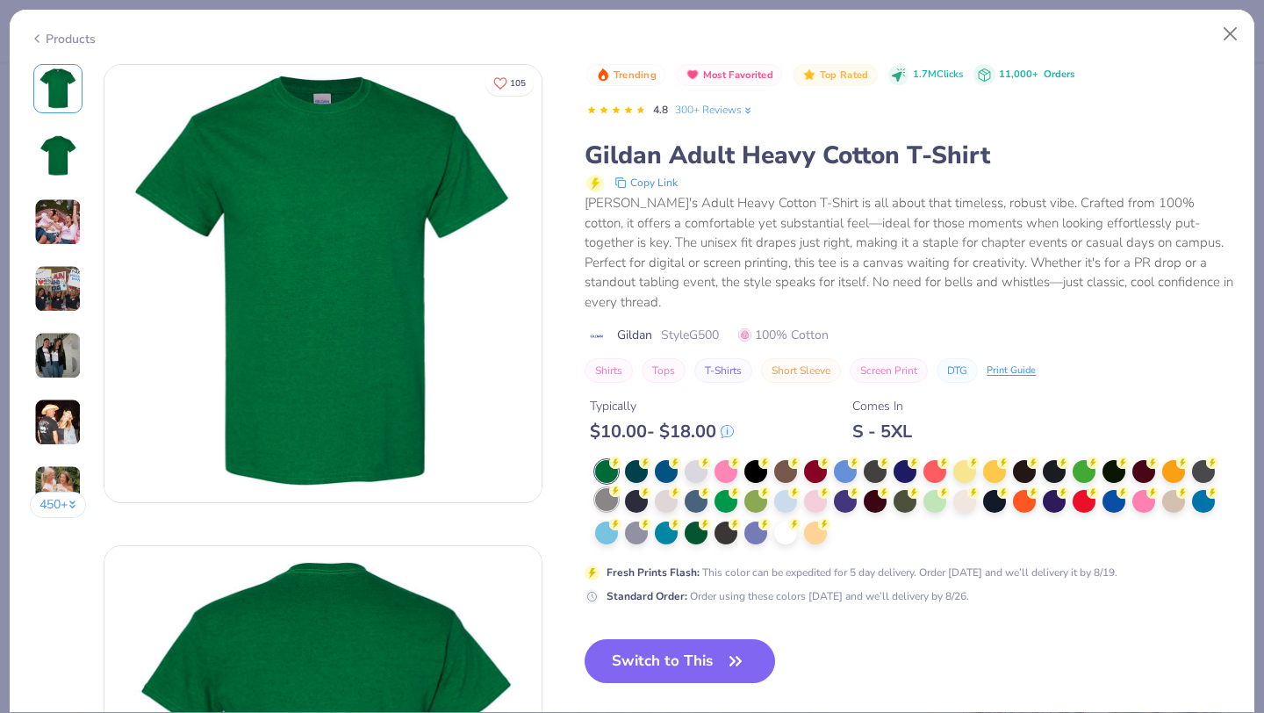
click at [604, 488] on div at bounding box center [606, 499] width 23 height 23
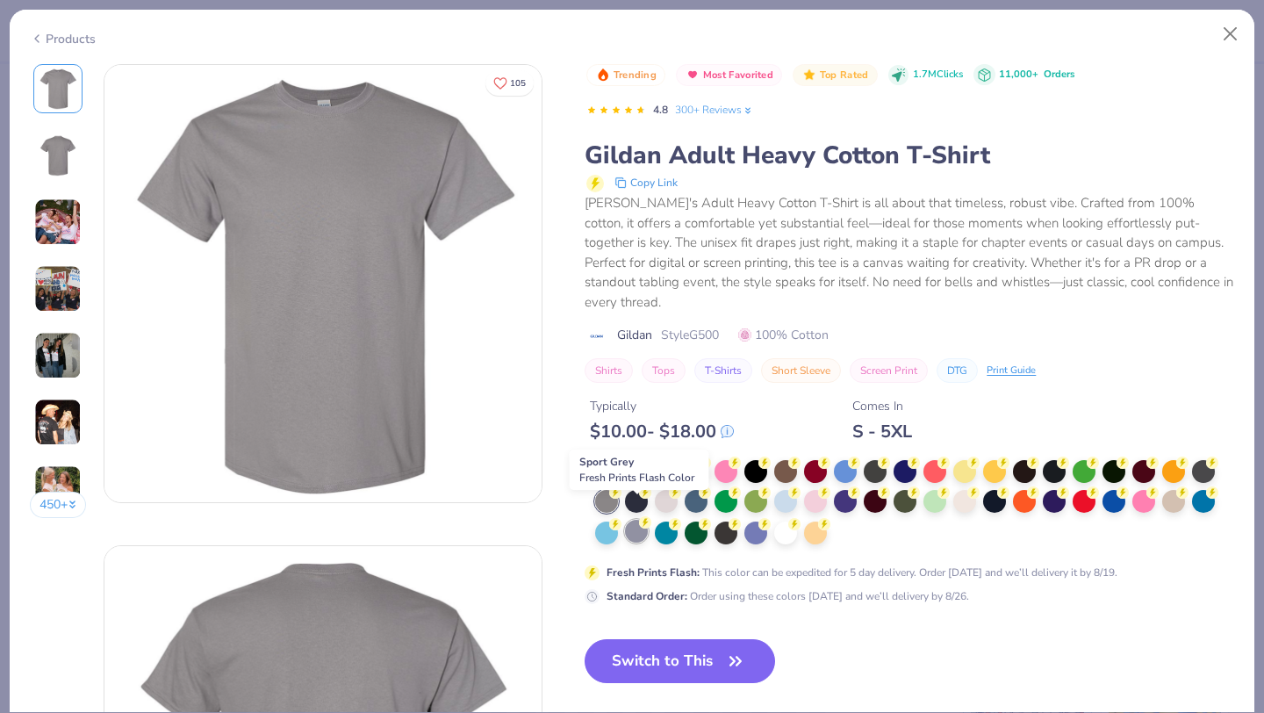
click at [635, 520] on div at bounding box center [636, 531] width 23 height 23
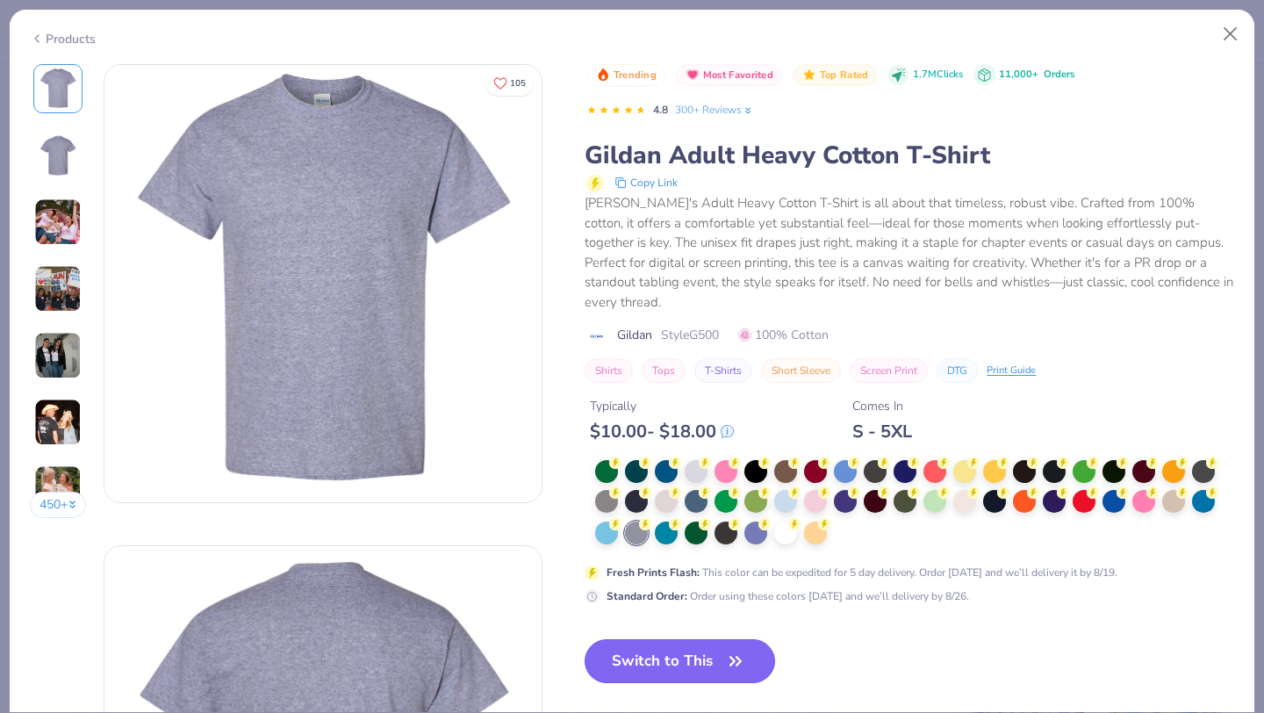
click at [677, 639] on button "Switch to This" at bounding box center [680, 661] width 191 height 44
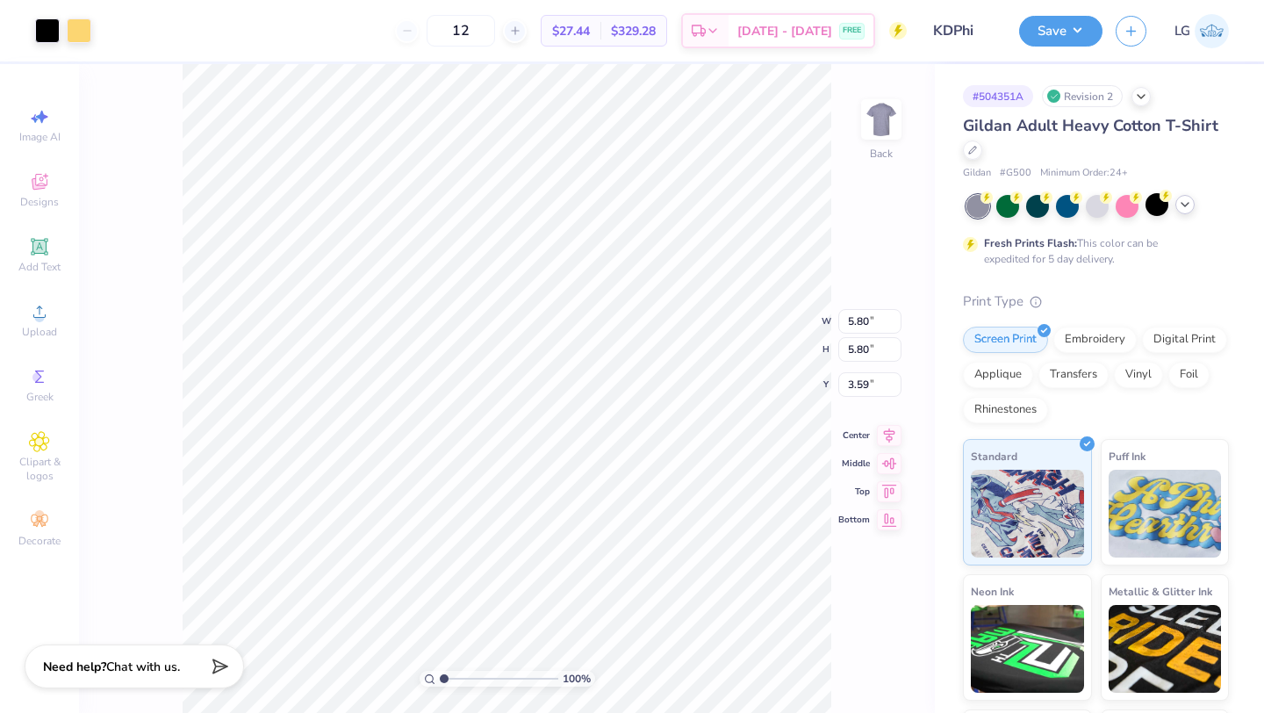
type input "3.00"
click at [1038, 25] on button "Save" at bounding box center [1060, 28] width 83 height 31
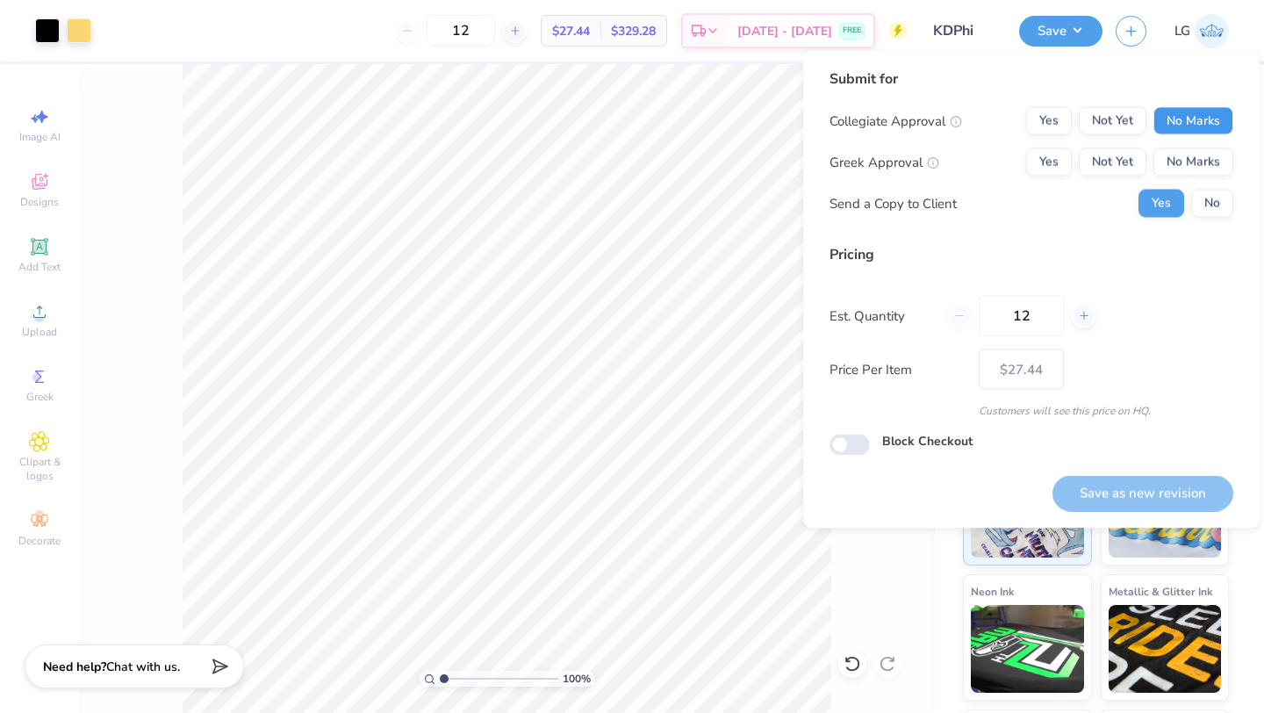
click at [1196, 120] on button "No Marks" at bounding box center [1194, 121] width 80 height 28
click at [1187, 169] on button "No Marks" at bounding box center [1194, 162] width 80 height 28
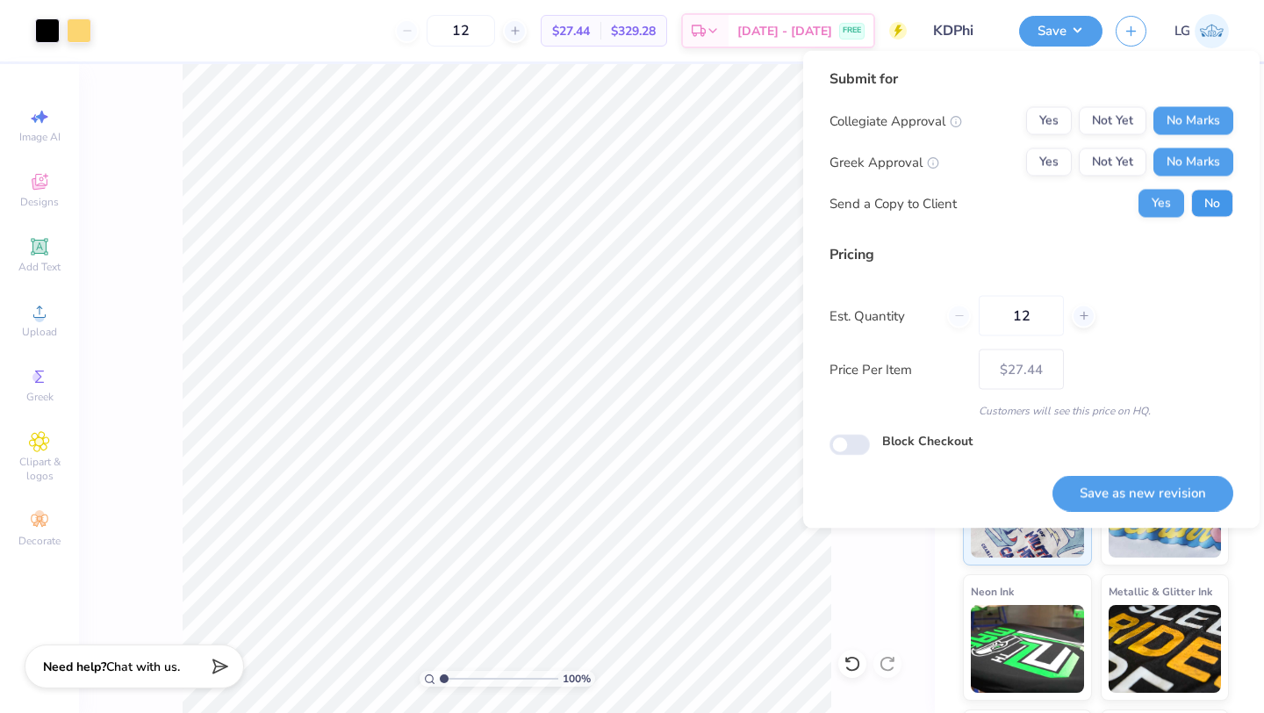
click at [1204, 190] on button "No" at bounding box center [1212, 204] width 42 height 28
click at [1135, 497] on button "Save as new revision" at bounding box center [1143, 493] width 181 height 36
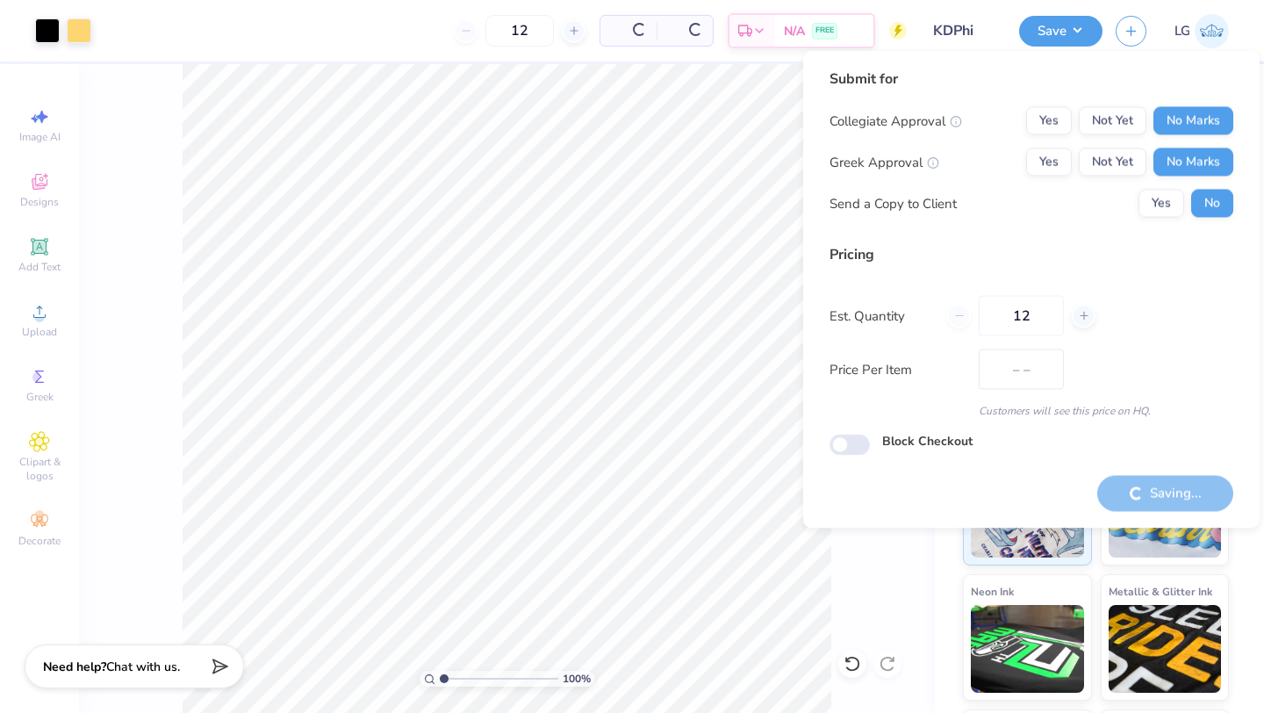
type input "$27.44"
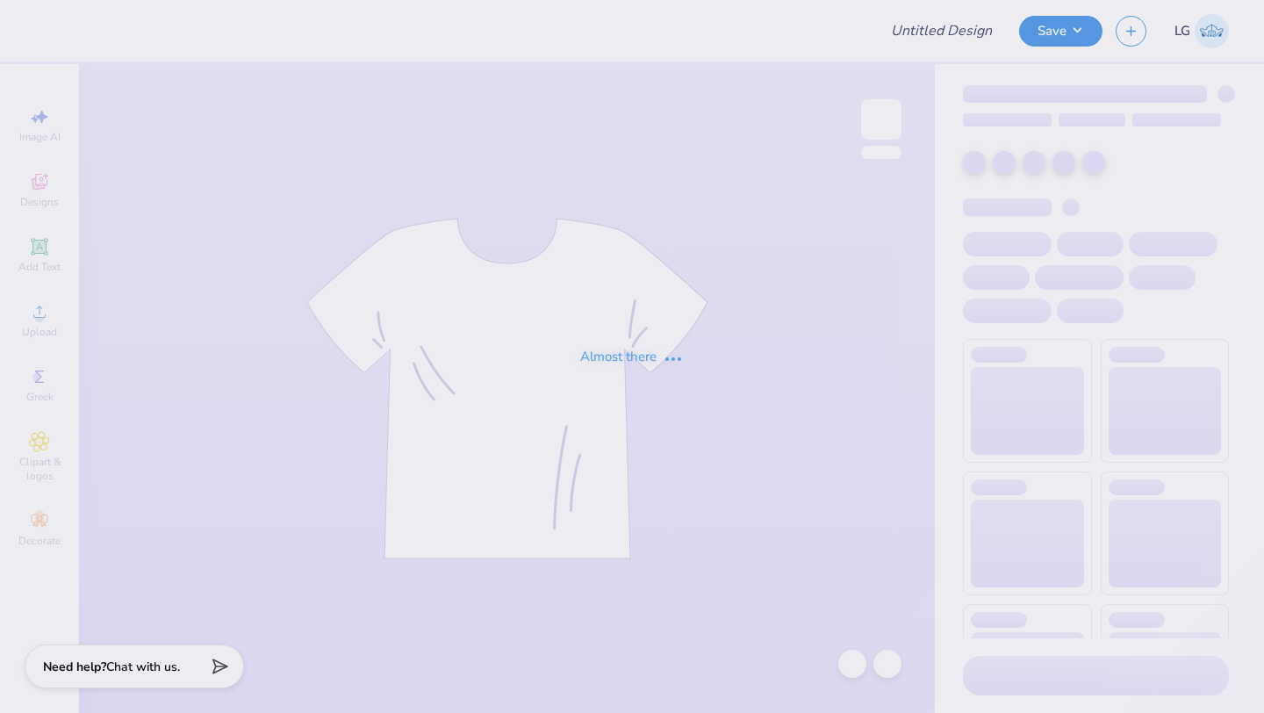
type input "KDPhi"
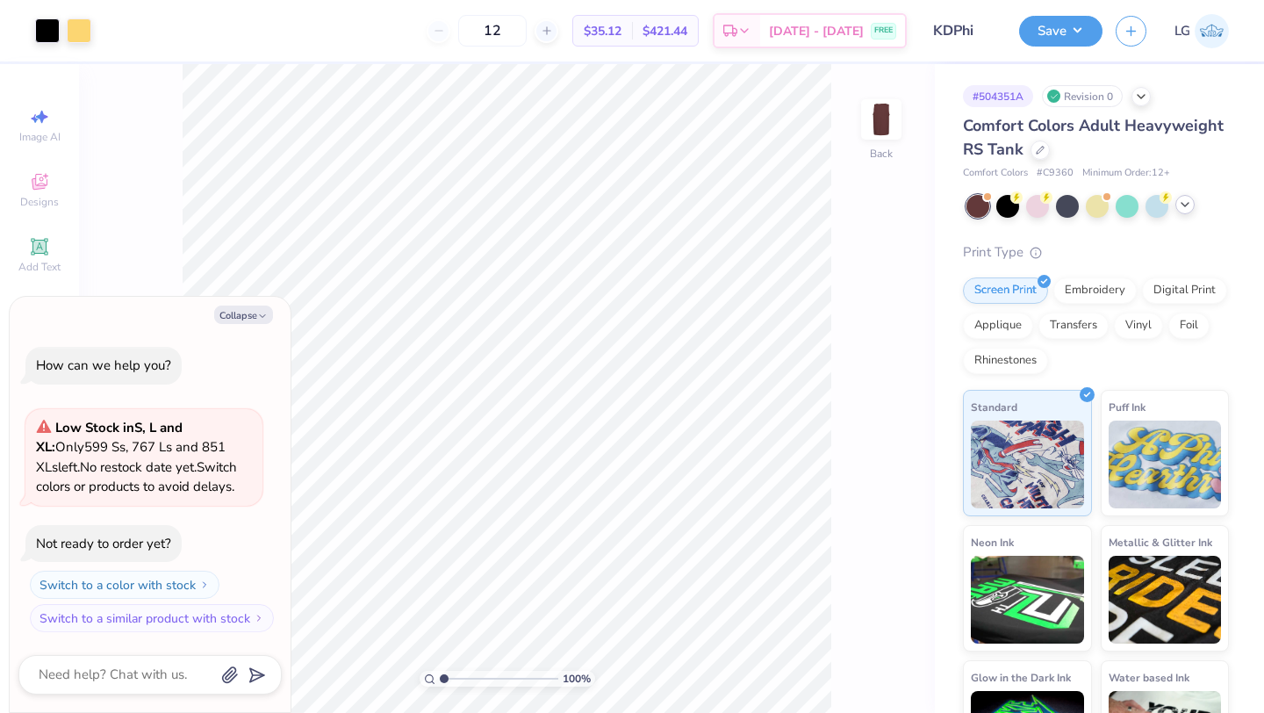
click at [1193, 206] on div at bounding box center [1185, 204] width 19 height 19
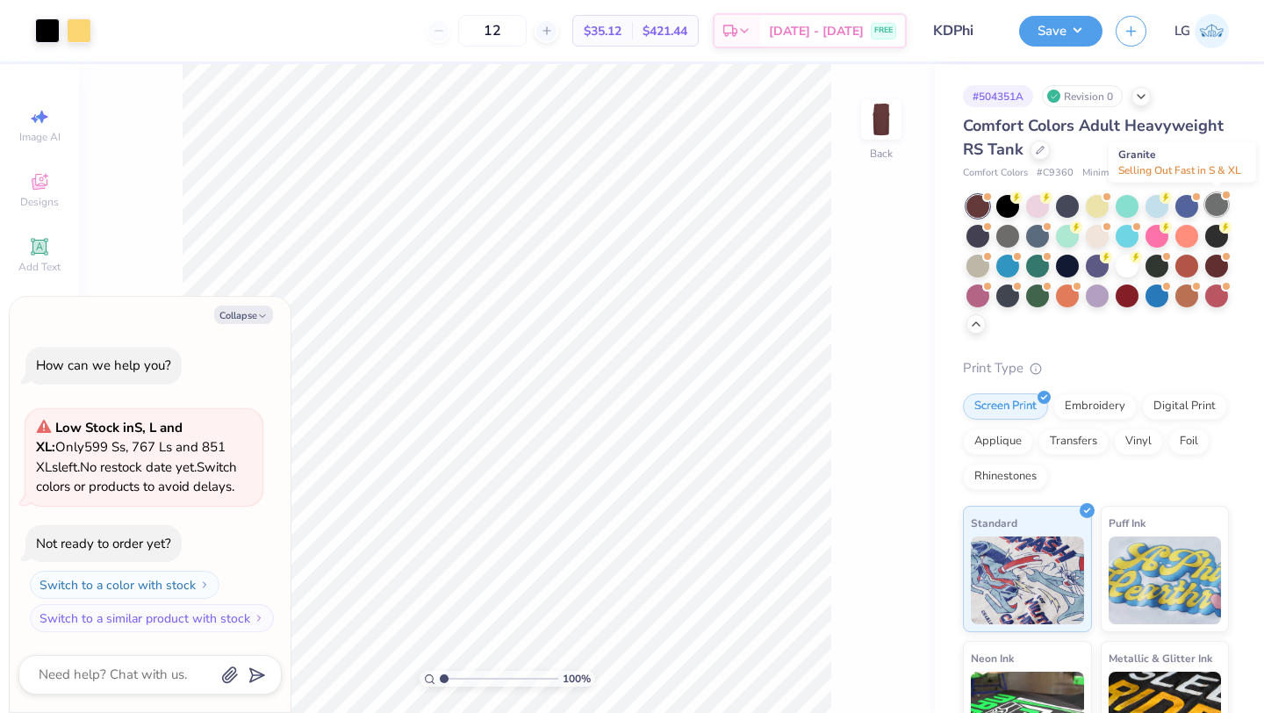
click at [1212, 204] on div at bounding box center [1216, 204] width 23 height 23
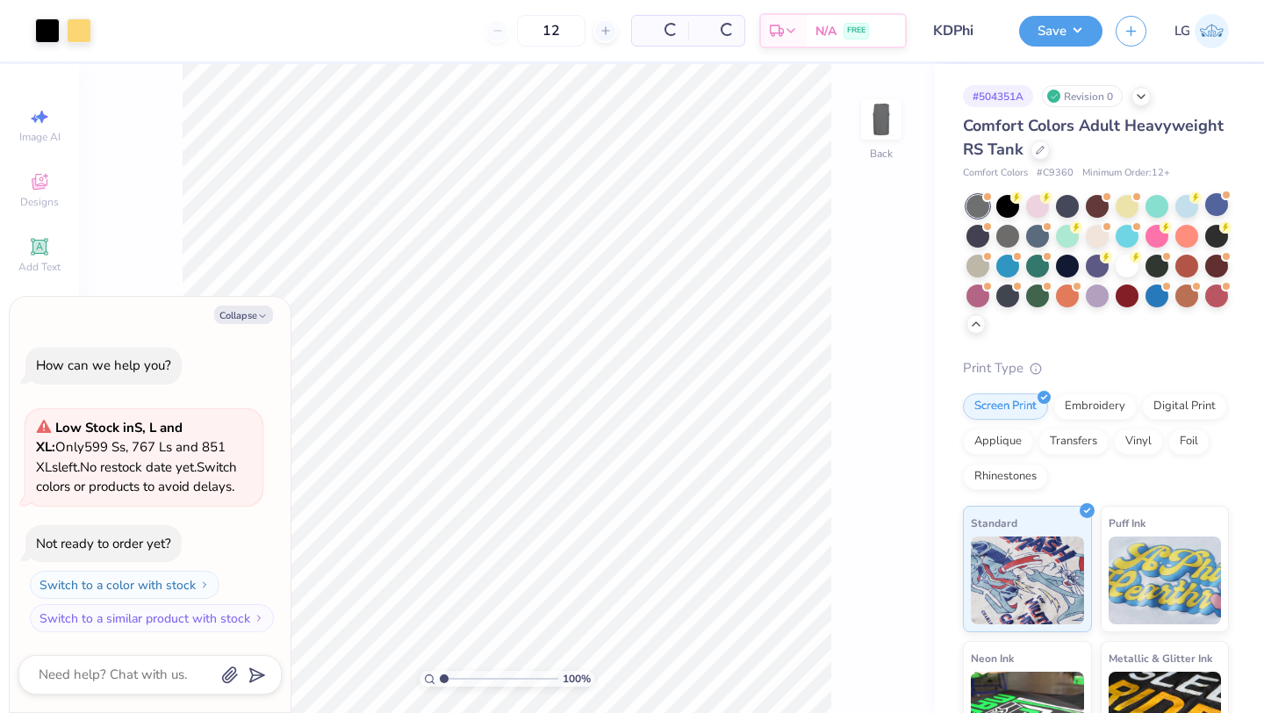
scroll to position [136, 0]
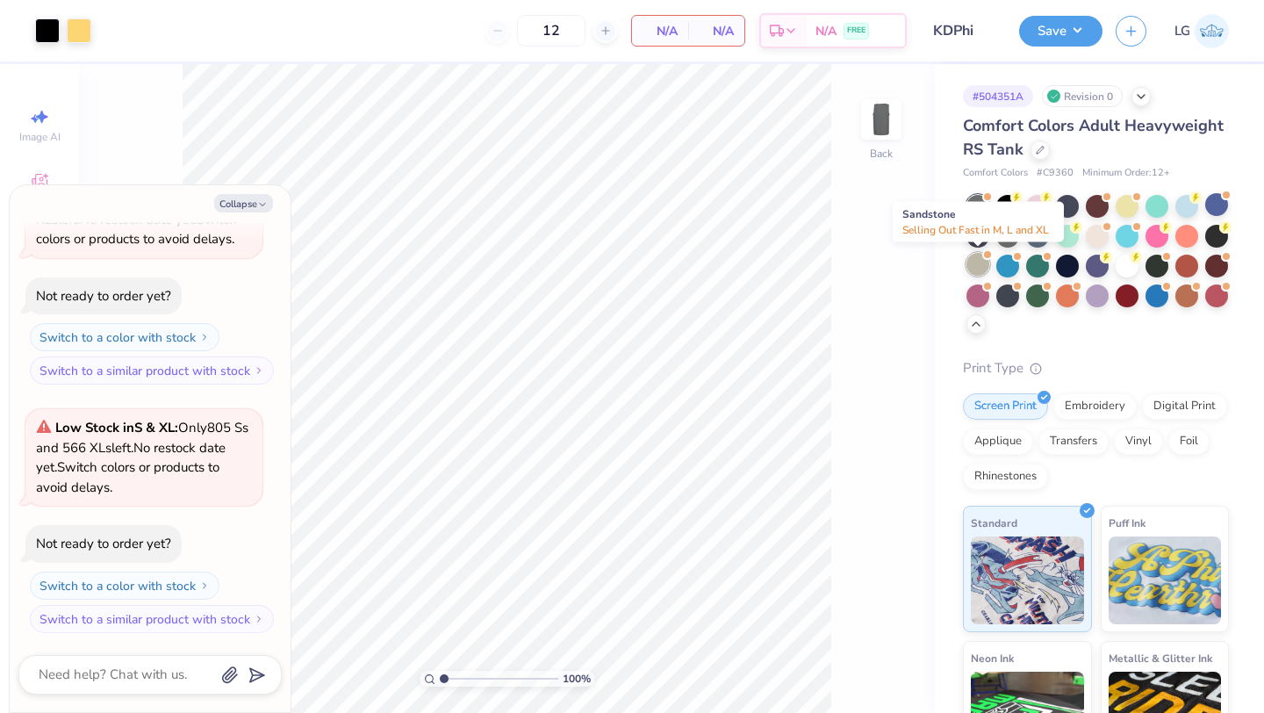
click at [979, 262] on div at bounding box center [978, 264] width 23 height 23
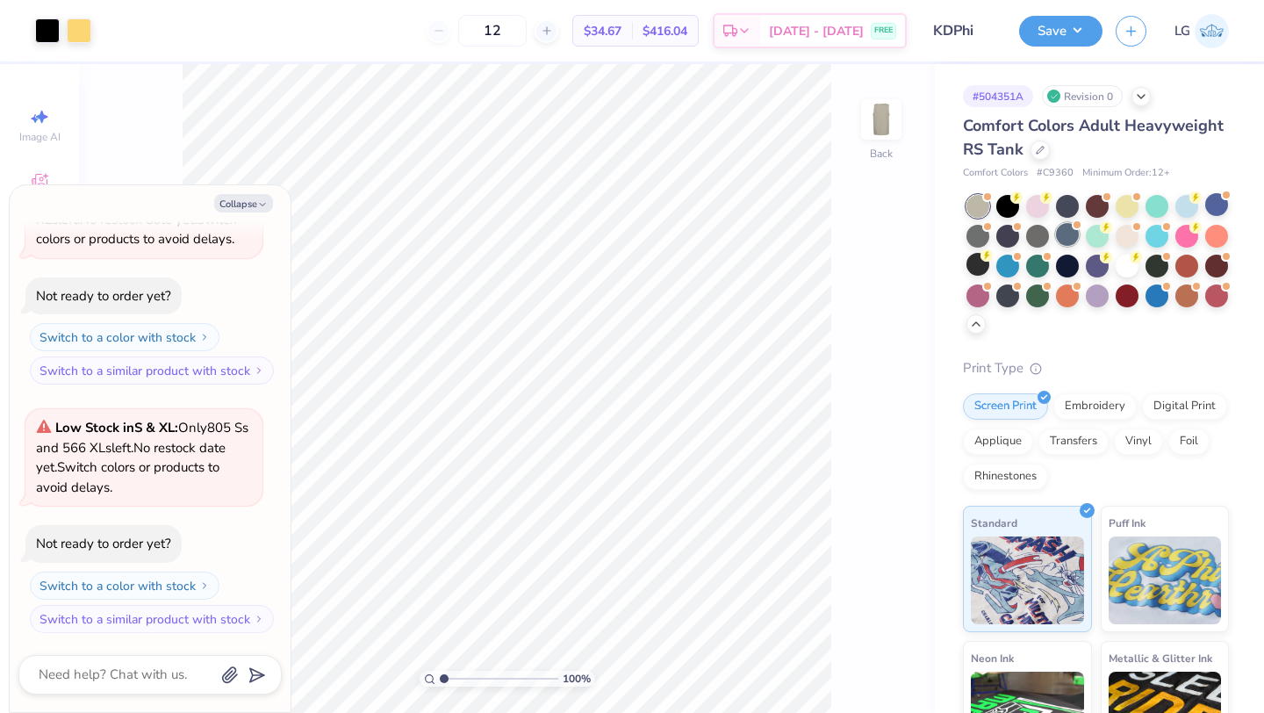
scroll to position [385, 0]
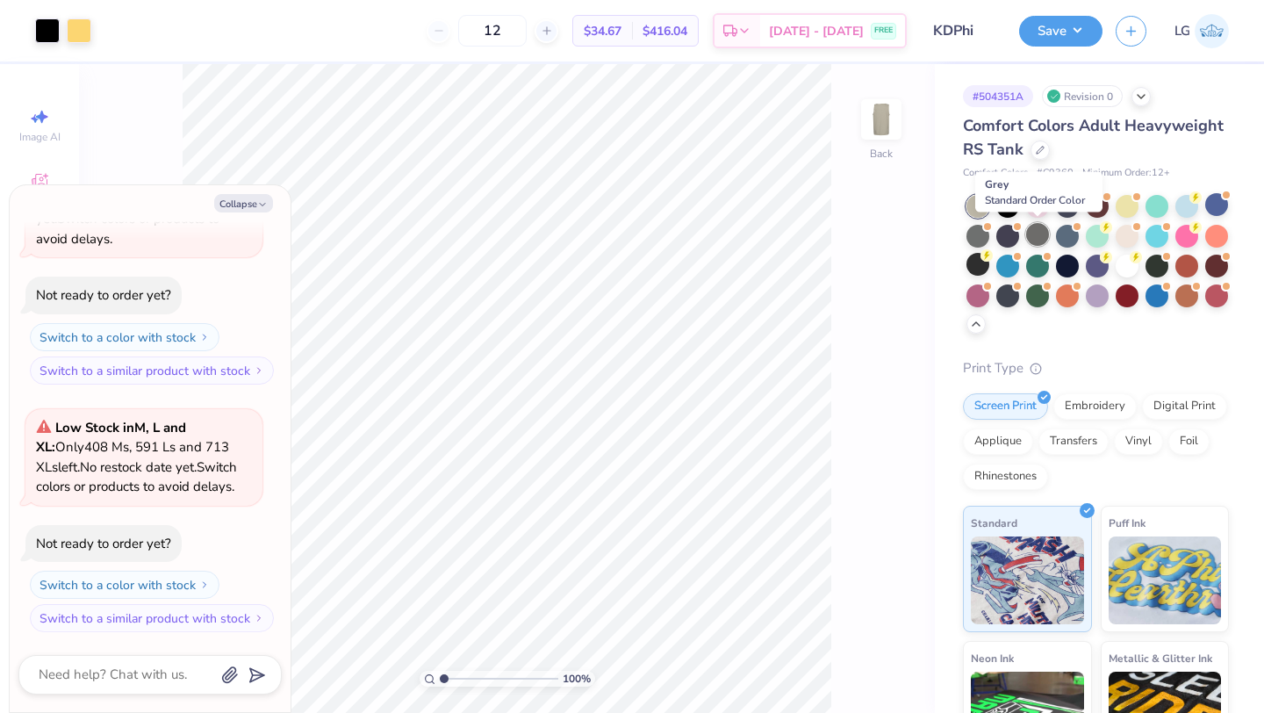
click at [1035, 232] on div at bounding box center [1037, 234] width 23 height 23
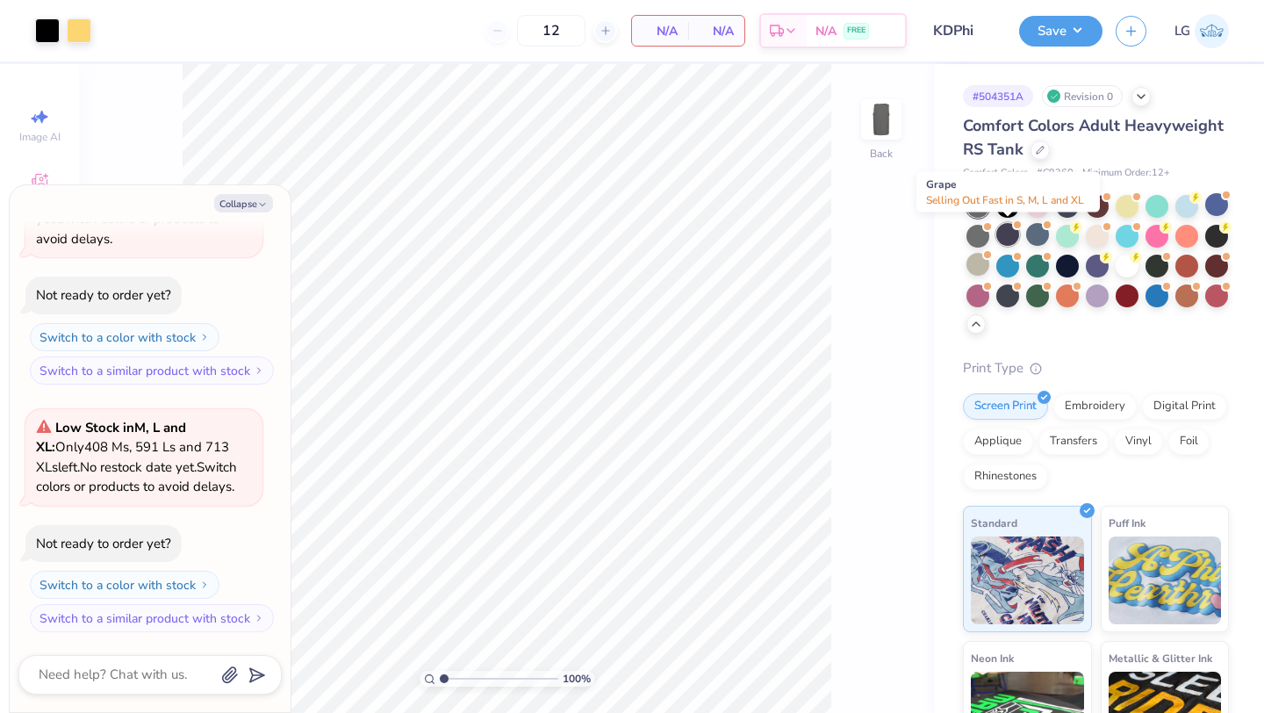
click at [998, 231] on div at bounding box center [1007, 234] width 23 height 23
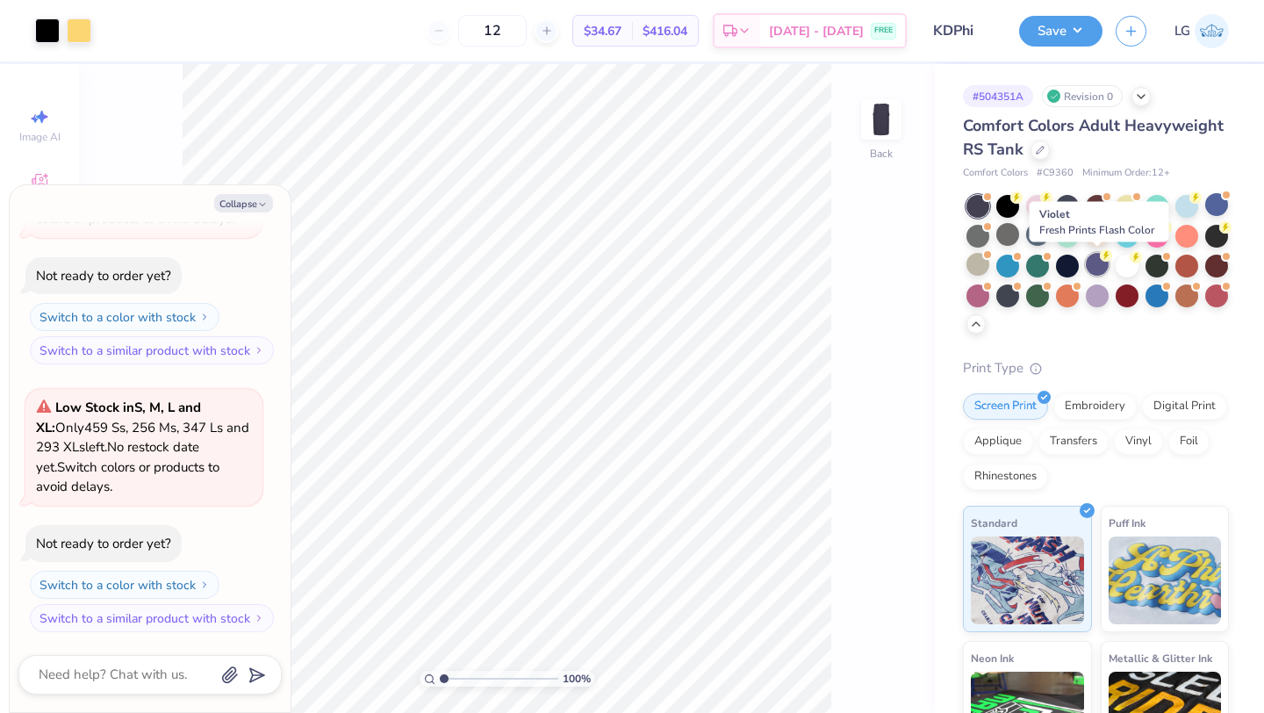
click at [1095, 262] on div at bounding box center [1097, 264] width 23 height 23
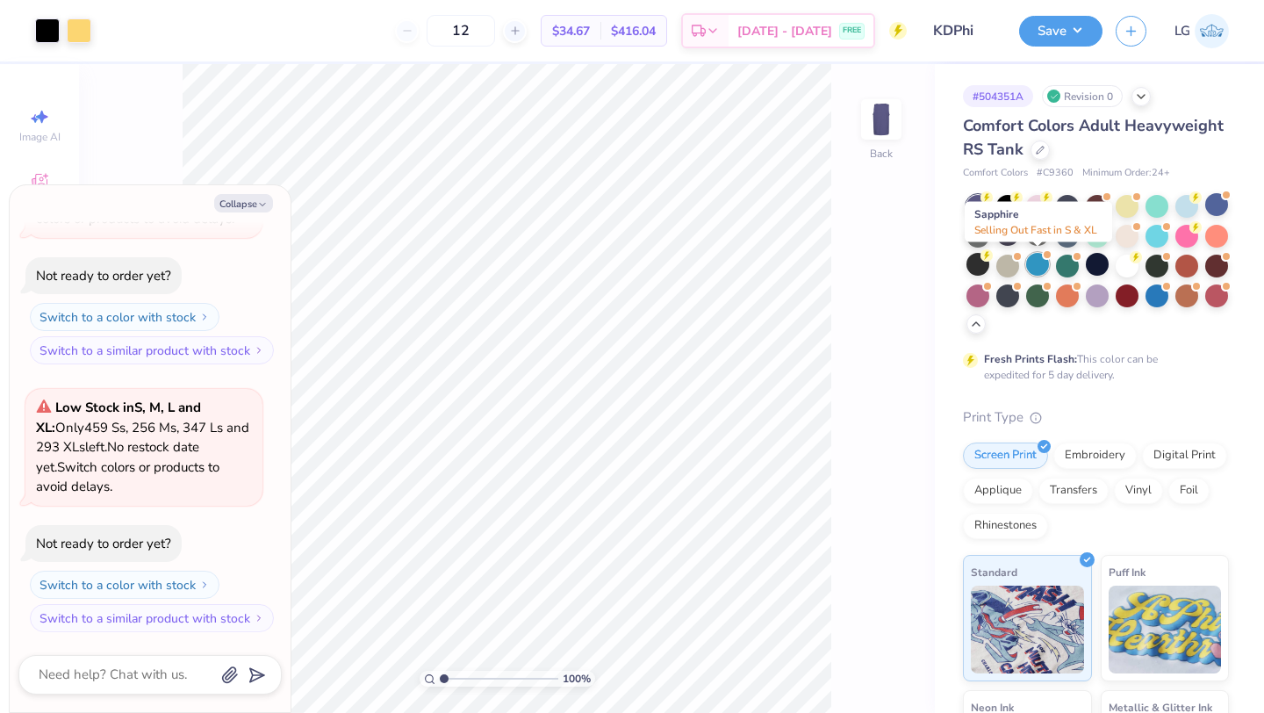
click at [1036, 266] on div at bounding box center [1037, 264] width 23 height 23
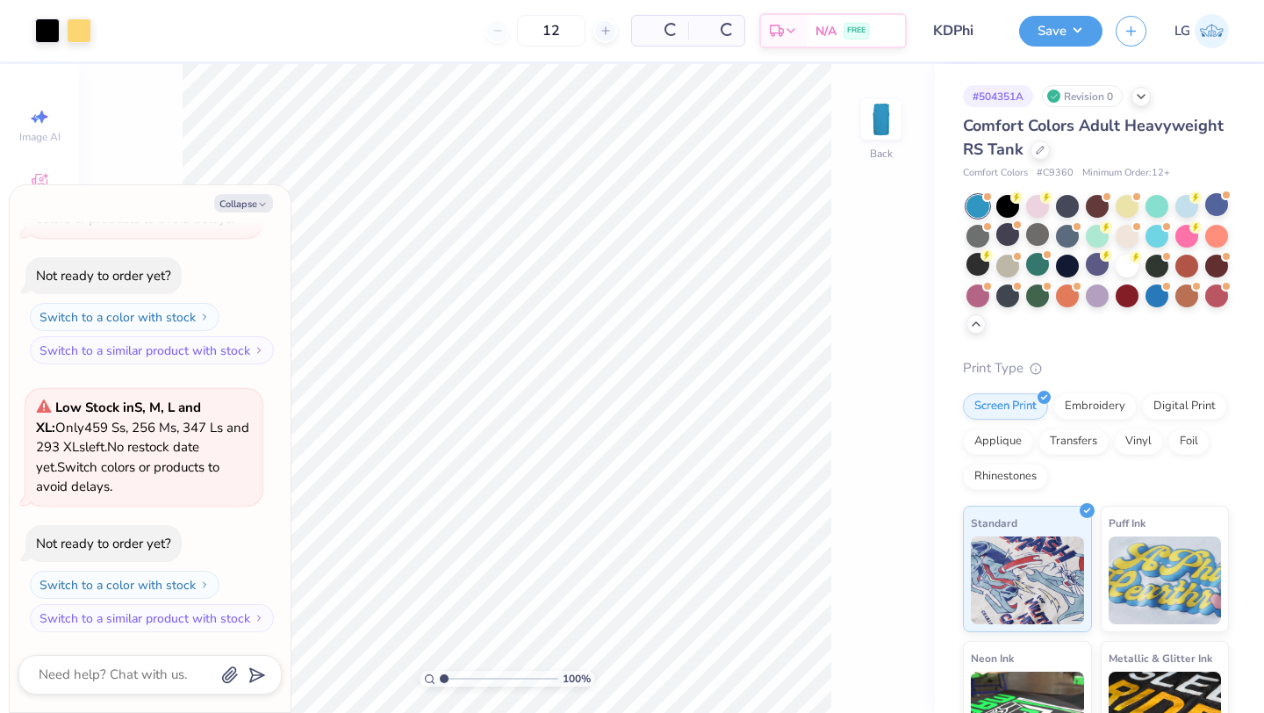
scroll to position [900, 0]
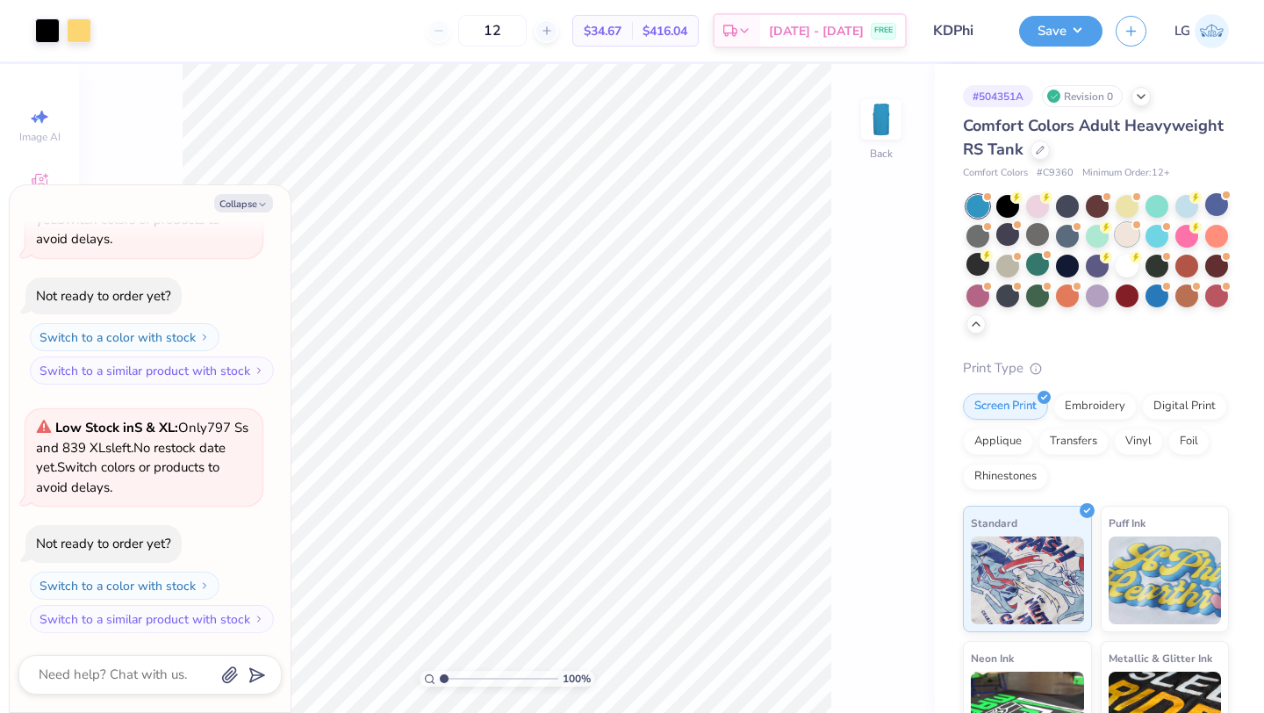
click at [1120, 231] on div at bounding box center [1127, 234] width 23 height 23
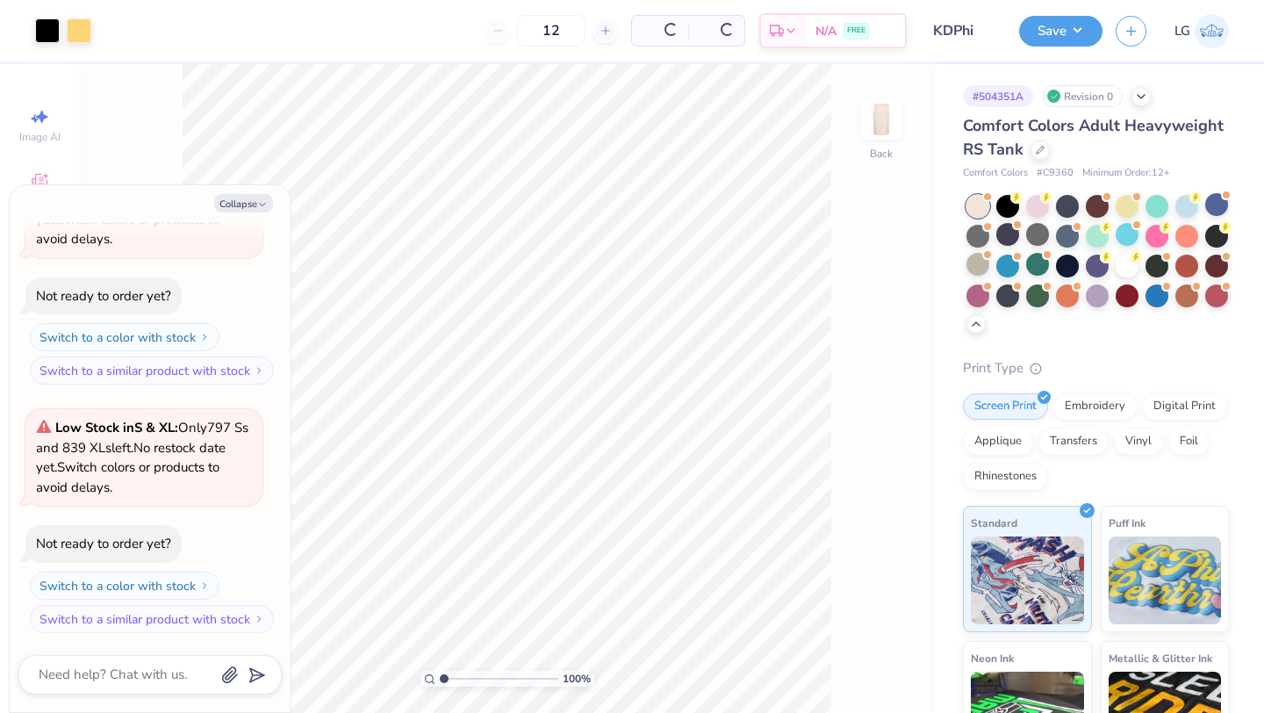
scroll to position [1148, 0]
click at [1039, 142] on div at bounding box center [1040, 148] width 19 height 19
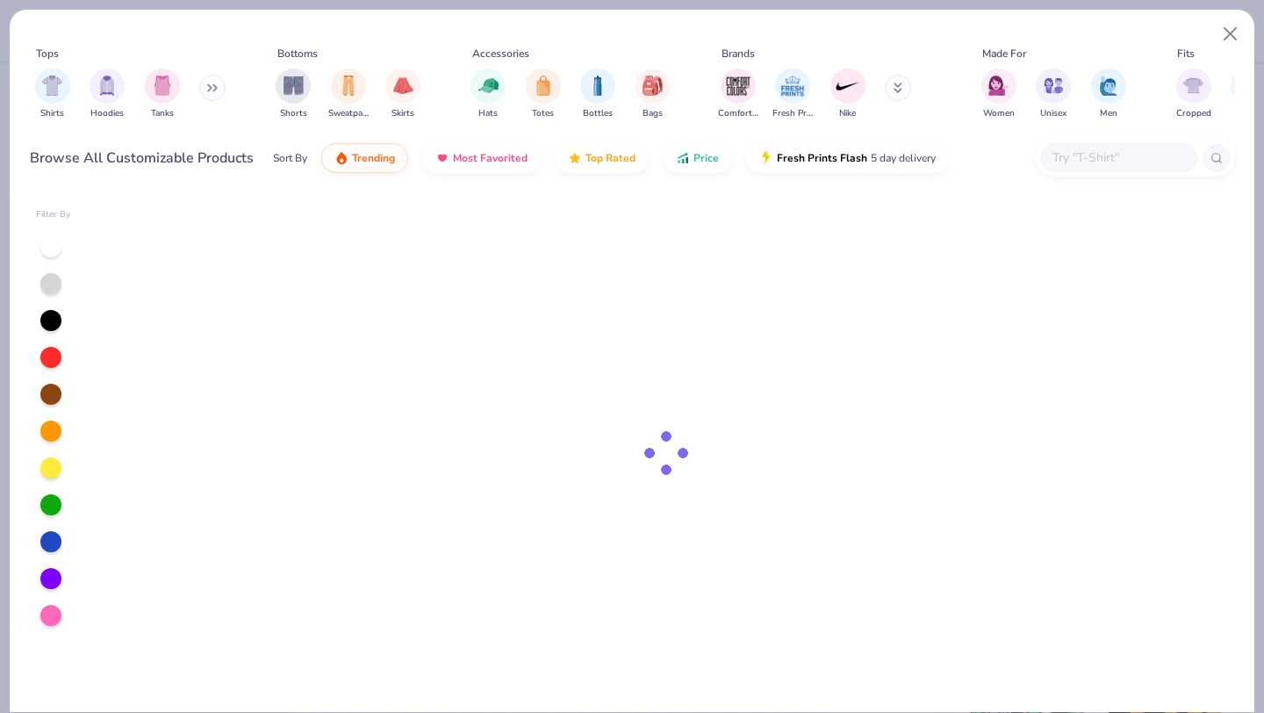
type textarea "x"
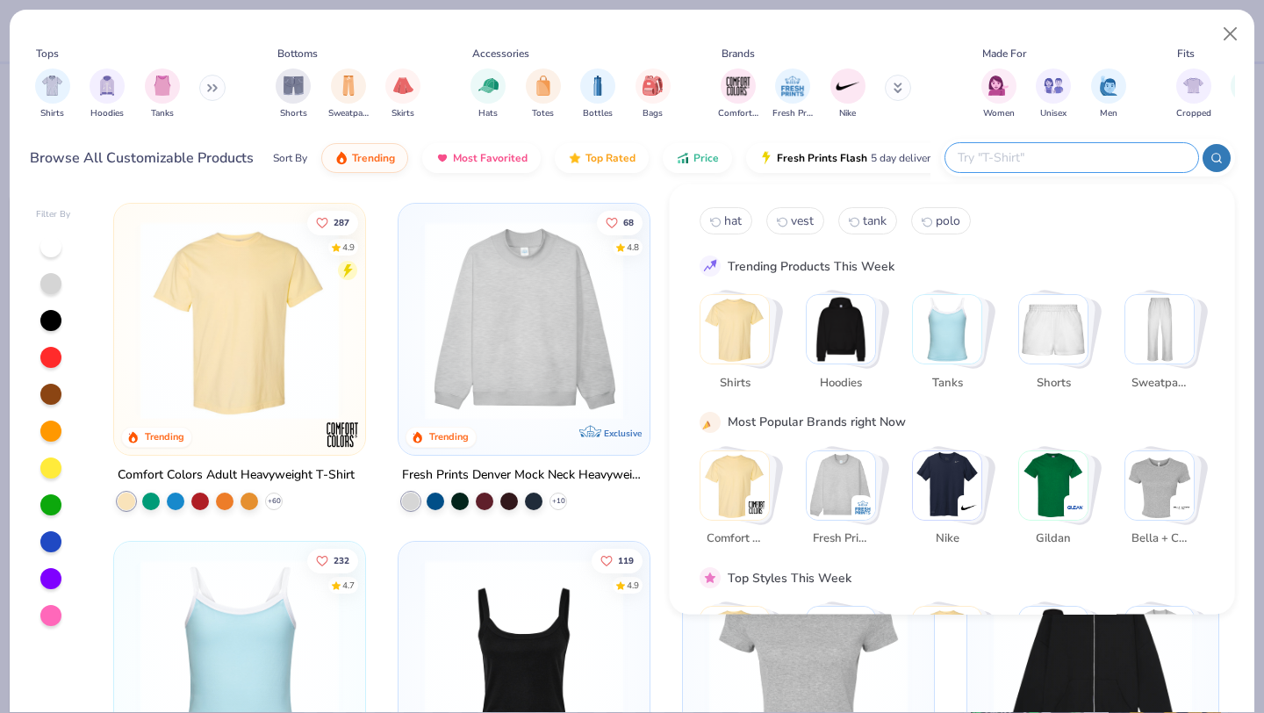
click at [1105, 153] on input "text" at bounding box center [1071, 157] width 230 height 20
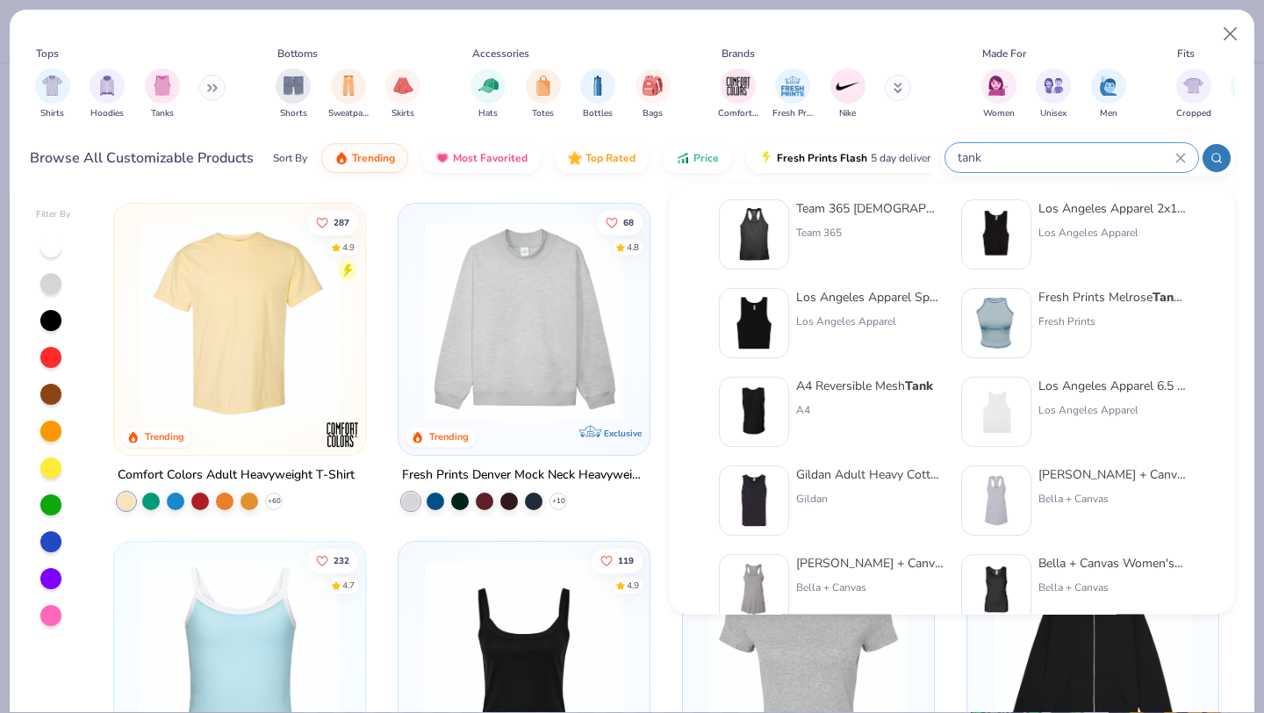
scroll to position [721, 0]
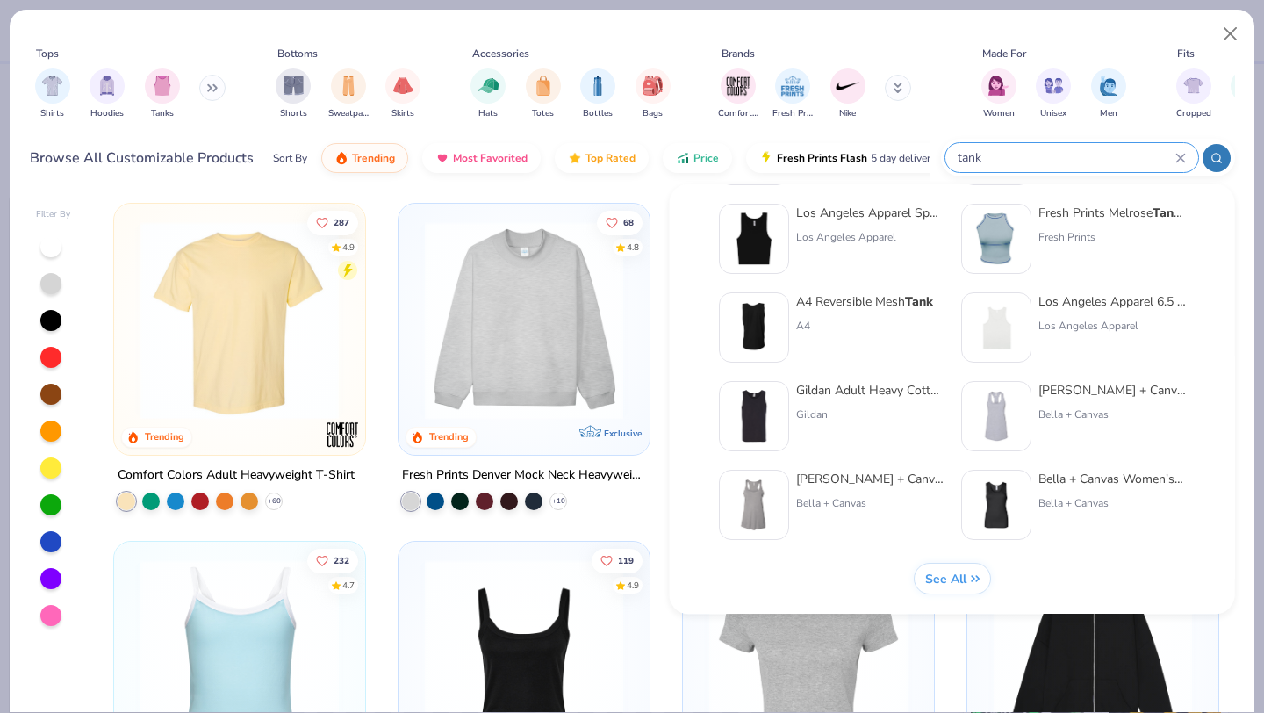
type input "tank"
click at [818, 404] on div "Gildan Adult Heavy Cotton 5.3 Oz. Tank Gildan" at bounding box center [869, 417] width 147 height 70
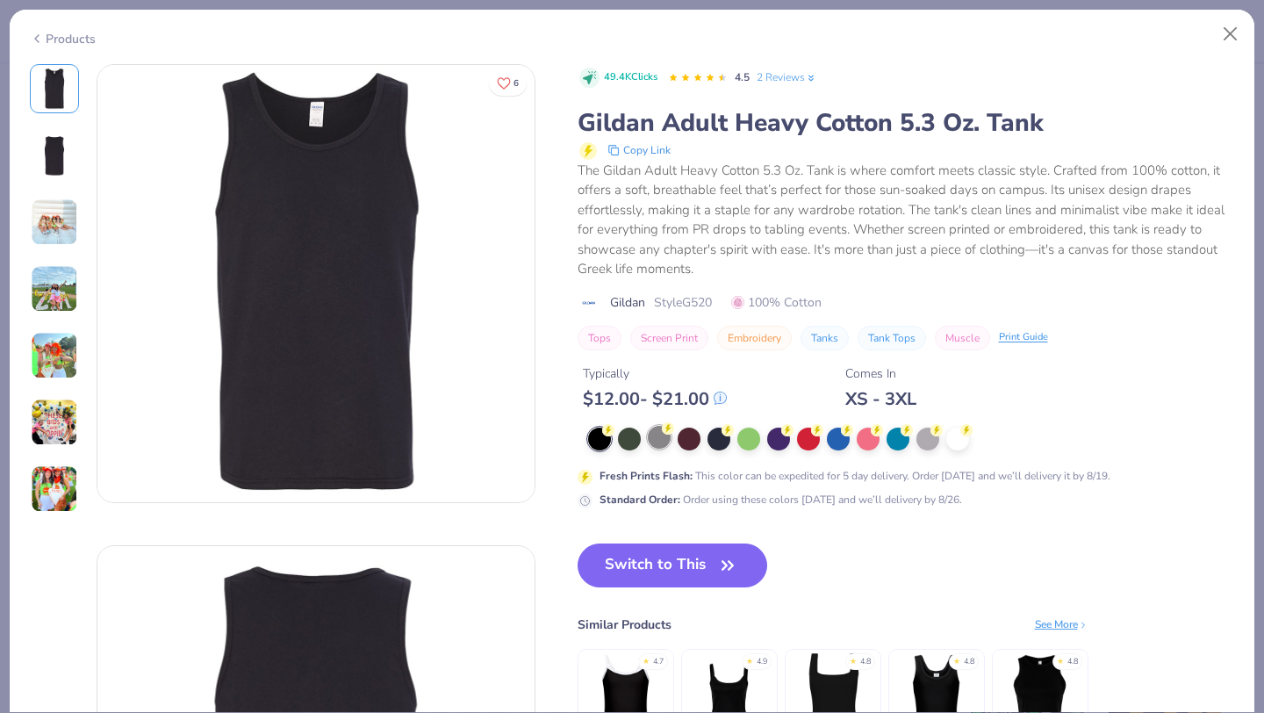
click at [666, 437] on div at bounding box center [659, 437] width 23 height 23
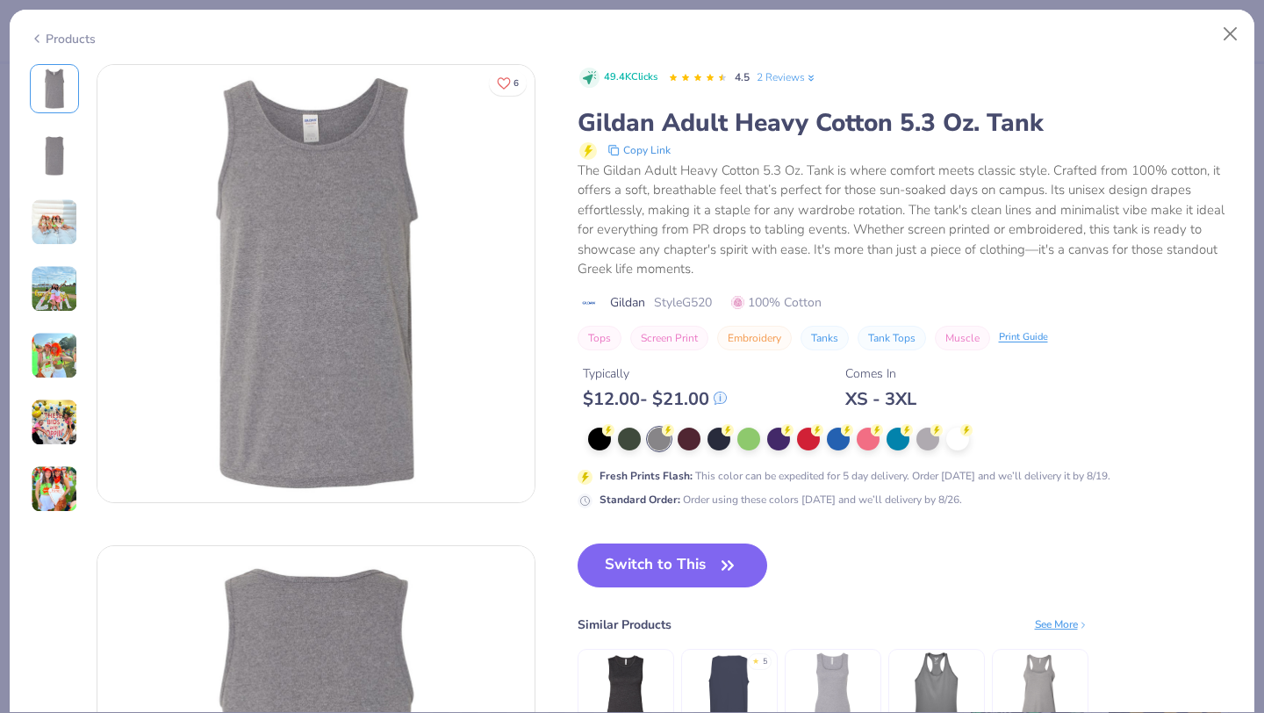
click at [651, 565] on button "Switch to This" at bounding box center [673, 565] width 191 height 44
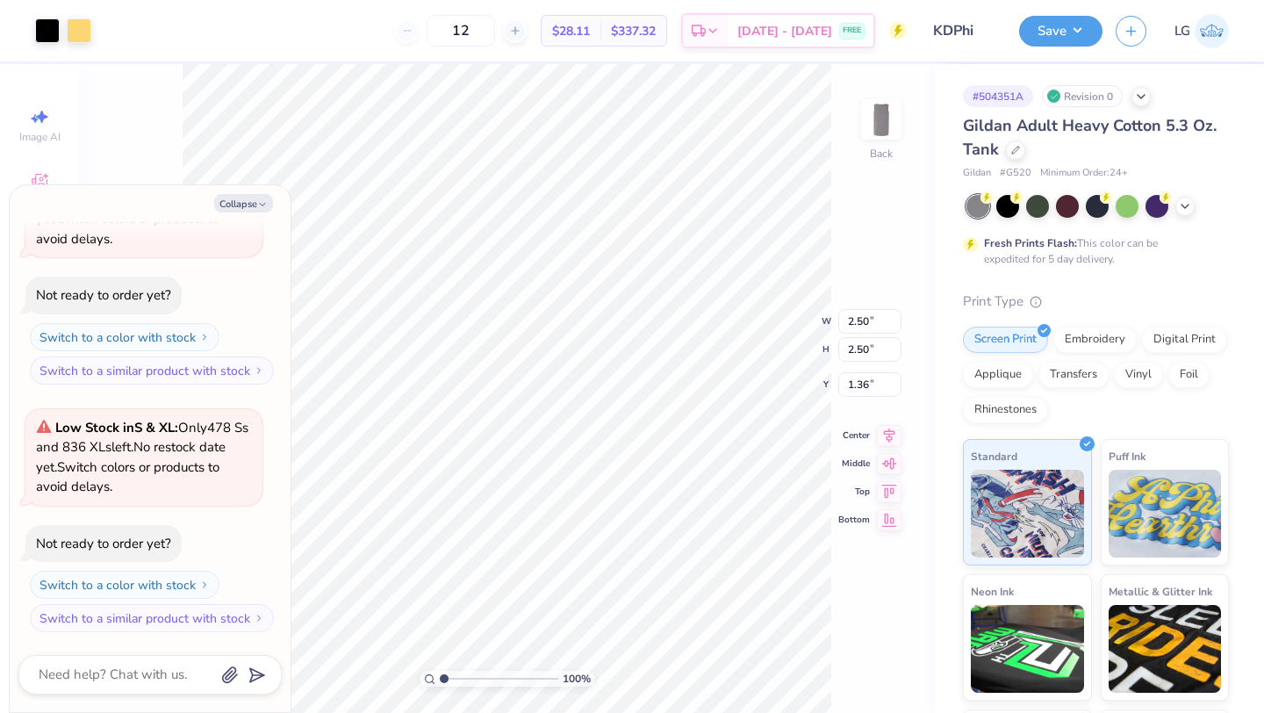
type textarea "x"
type input "1.08"
click at [1188, 207] on icon at bounding box center [1185, 205] width 14 height 14
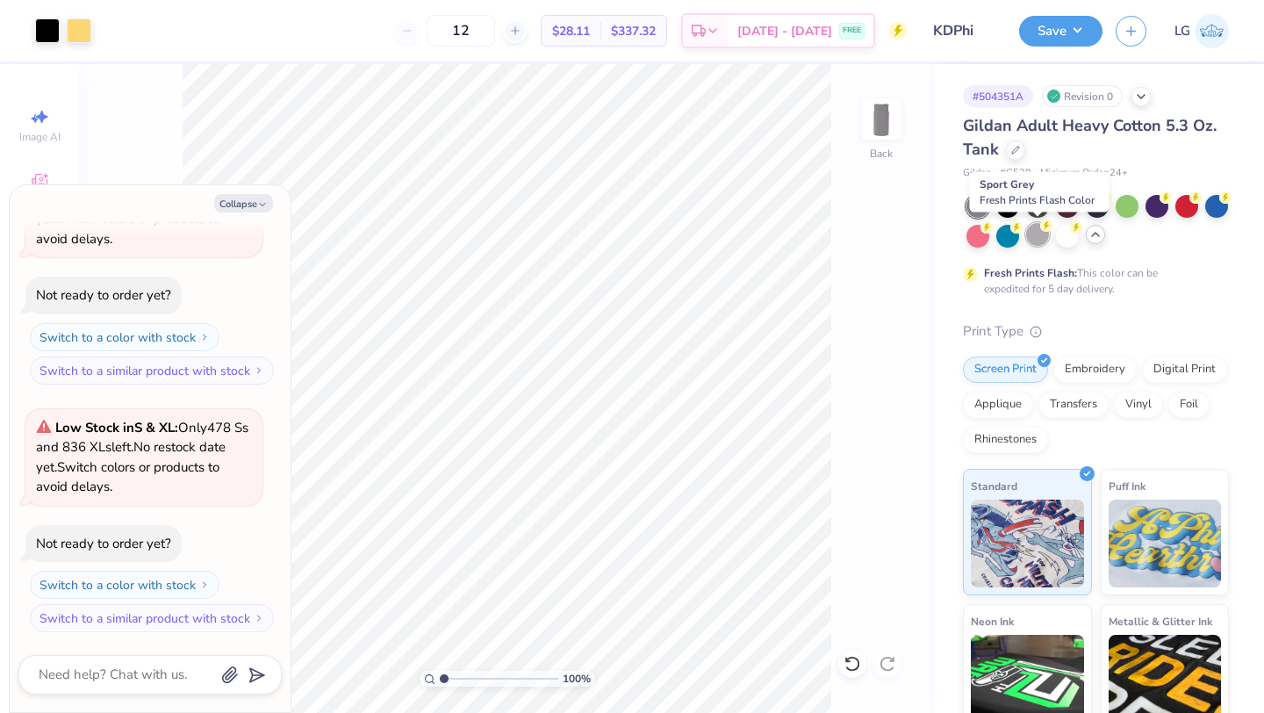
click at [1033, 231] on div at bounding box center [1037, 234] width 23 height 23
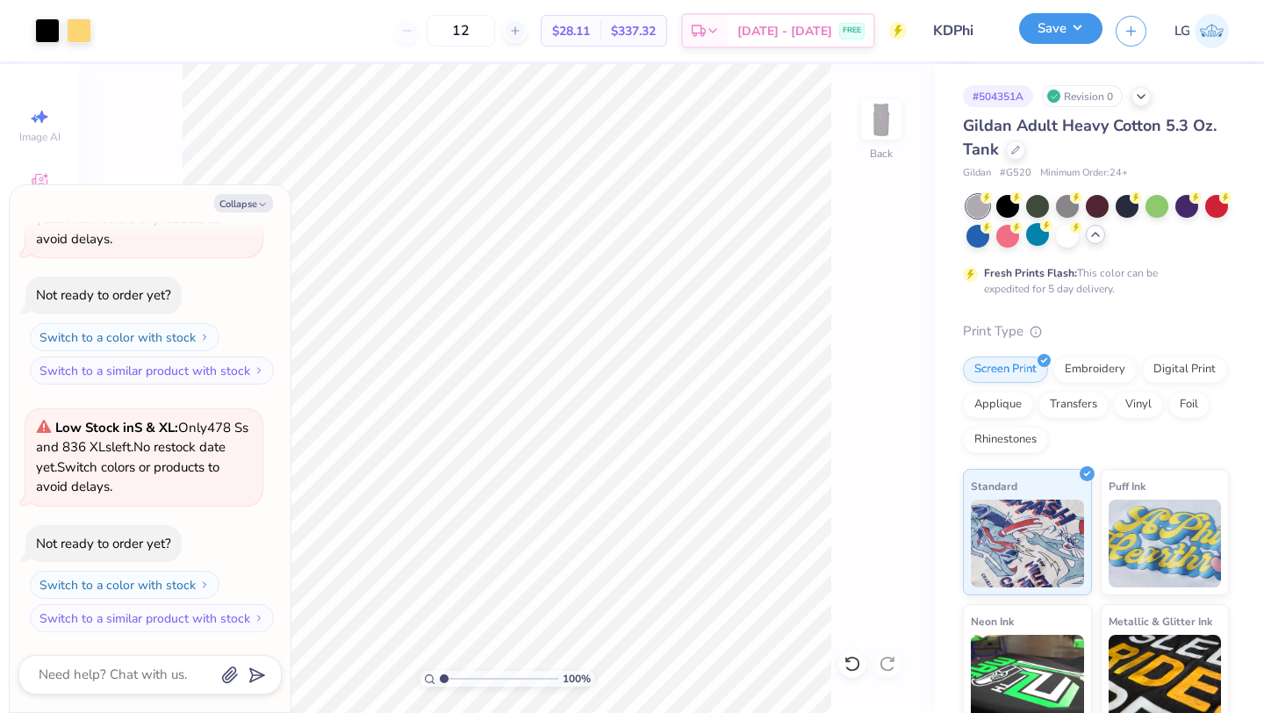
click at [1053, 28] on button "Save" at bounding box center [1060, 28] width 83 height 31
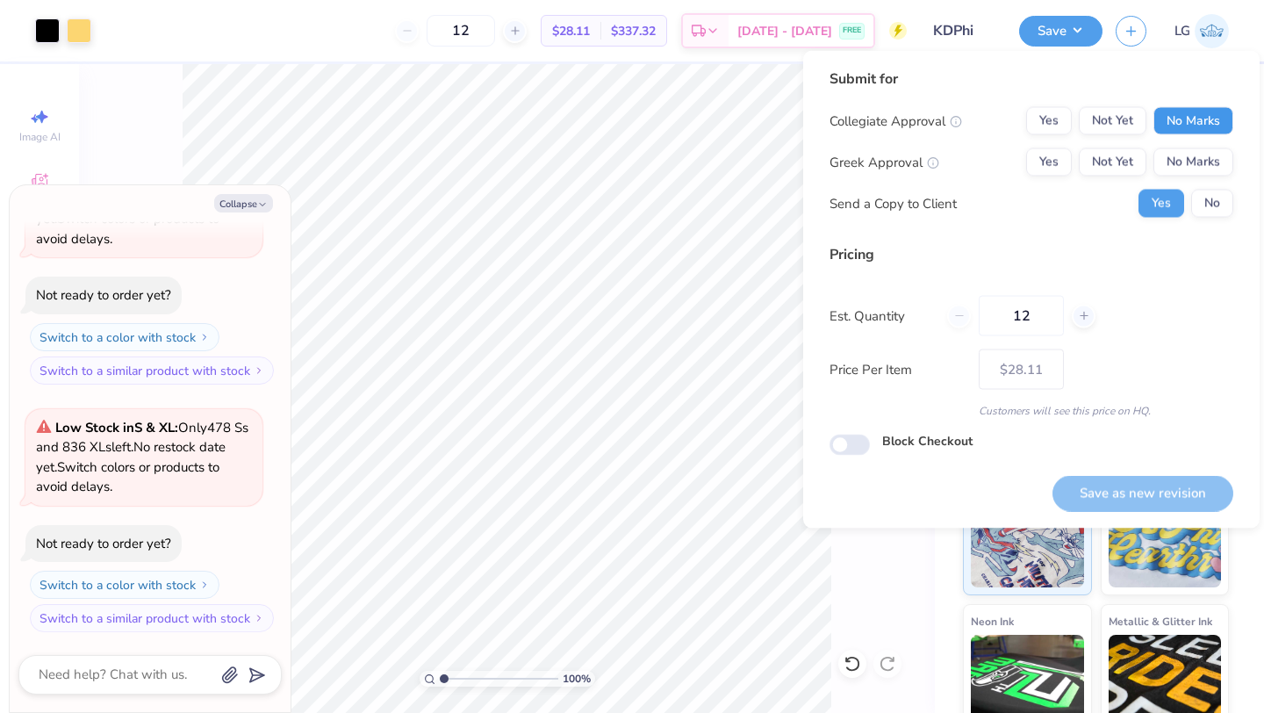
click at [1168, 113] on button "No Marks" at bounding box center [1194, 121] width 80 height 28
click at [1194, 162] on button "No Marks" at bounding box center [1194, 162] width 80 height 28
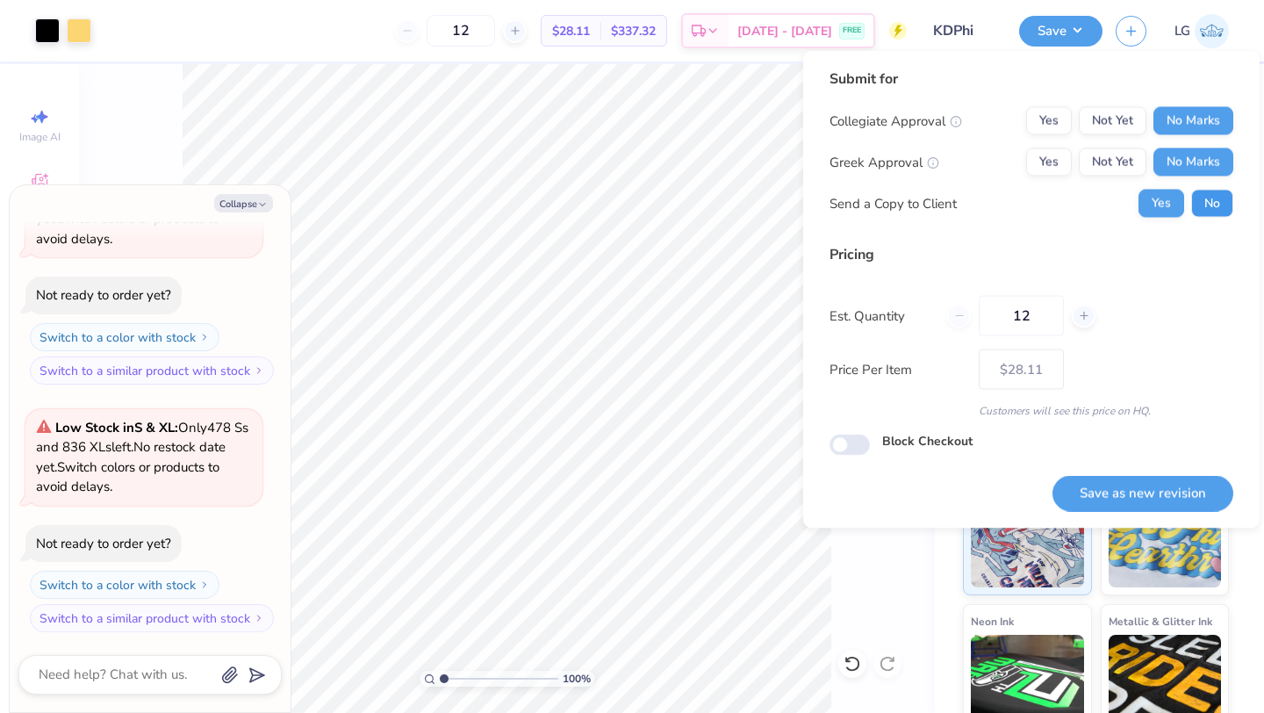
click at [1202, 204] on button "No" at bounding box center [1212, 204] width 42 height 28
type textarea "x"
click at [1103, 479] on button "Save as new revision" at bounding box center [1143, 493] width 181 height 36
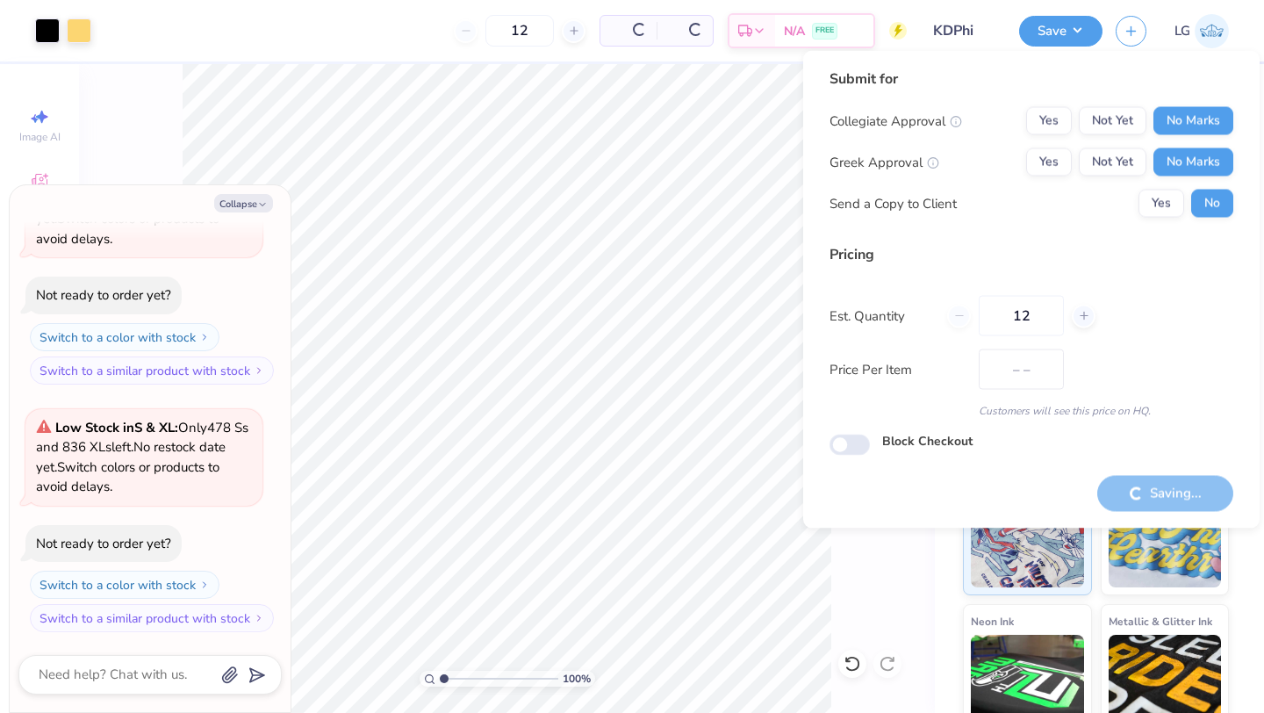
type input "$28.11"
type textarea "x"
